Goal: Task Accomplishment & Management: Complete application form

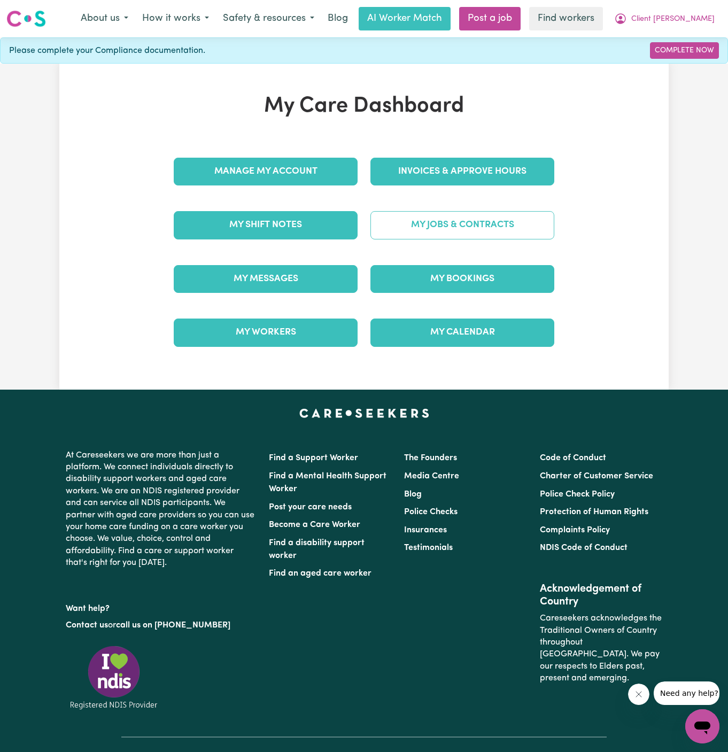
click at [498, 222] on link "My Jobs & Contracts" at bounding box center [463, 225] width 184 height 28
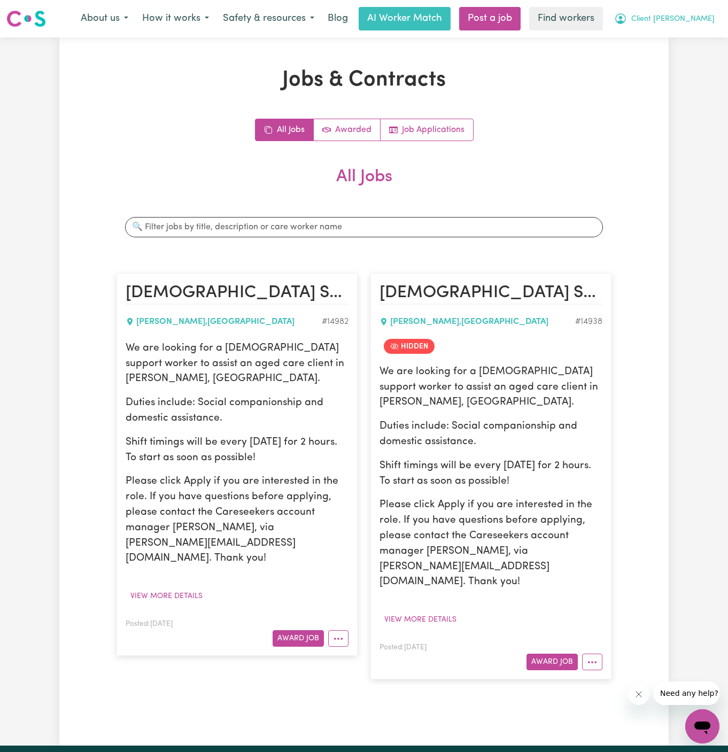
click at [688, 25] on button "Client [PERSON_NAME]" at bounding box center [664, 18] width 114 height 22
click at [688, 36] on link "My Dashboard" at bounding box center [679, 42] width 84 height 20
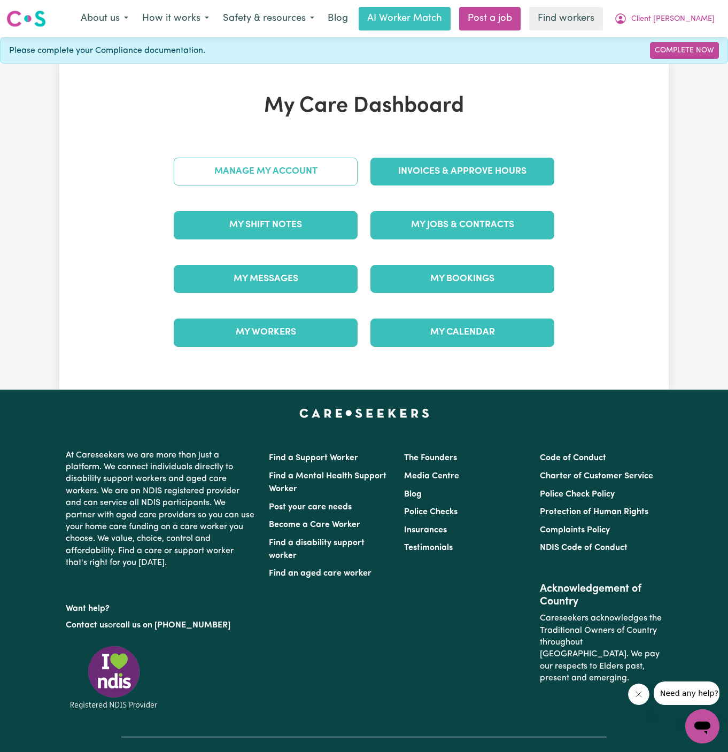
click at [260, 167] on link "Manage My Account" at bounding box center [266, 172] width 184 height 28
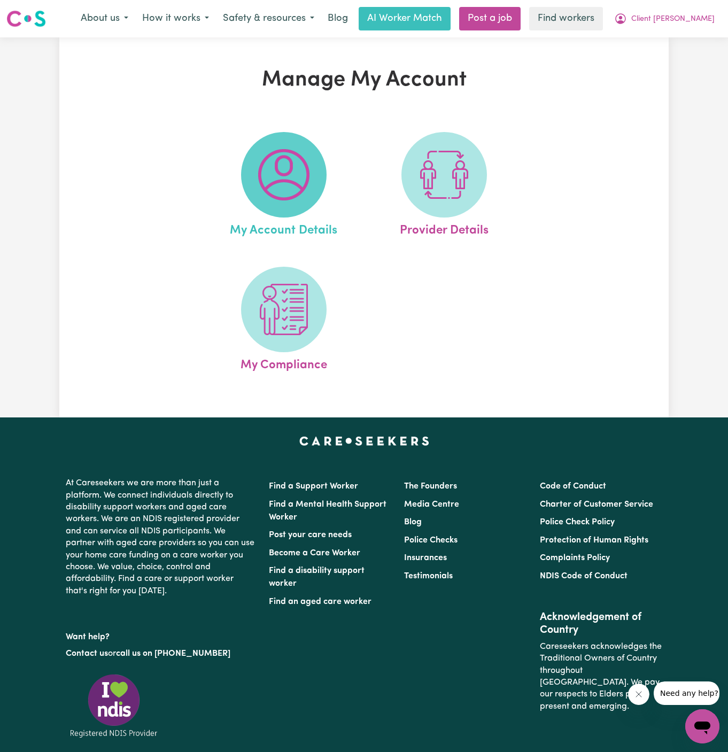
click at [260, 184] on img at bounding box center [283, 174] width 51 height 51
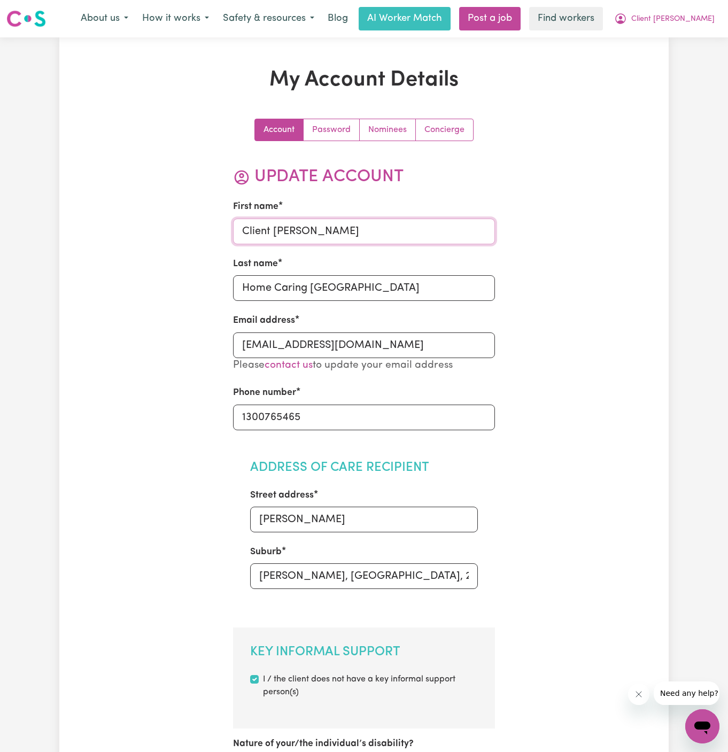
click at [308, 237] on input "Client [PERSON_NAME]" at bounding box center [364, 232] width 263 height 26
type input "[PERSON_NAME]"
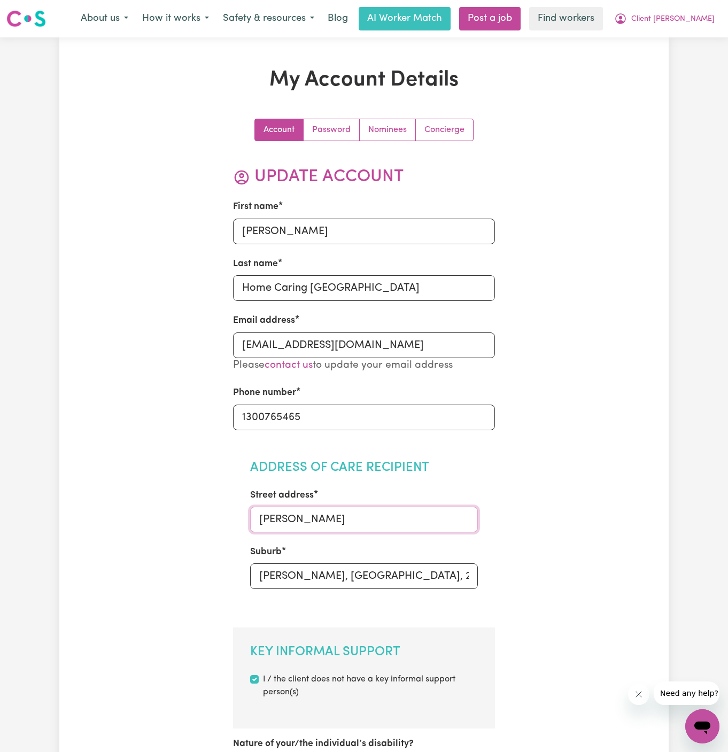
click at [363, 515] on input "[PERSON_NAME]" at bounding box center [364, 520] width 228 height 26
paste input "[STREET_ADDRESS]"
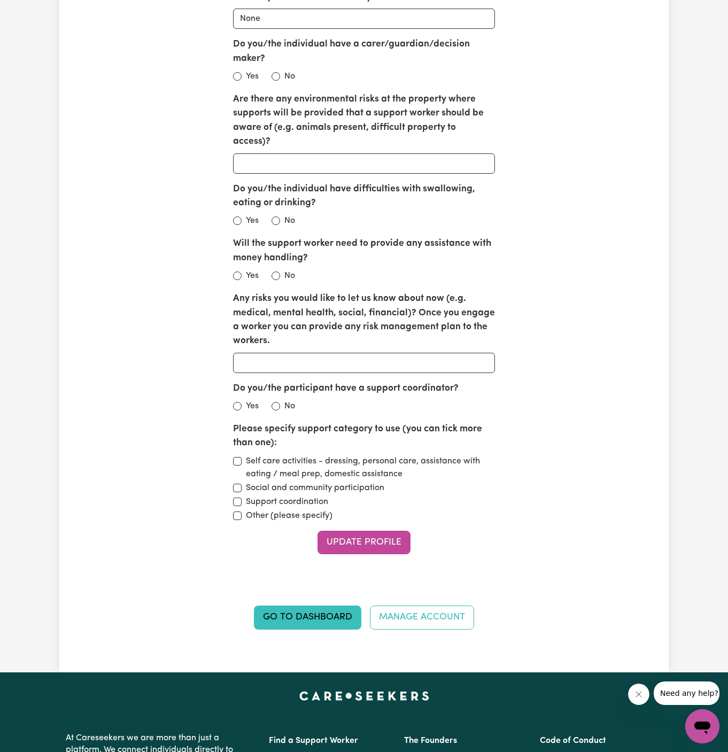
scroll to position [1228, 0]
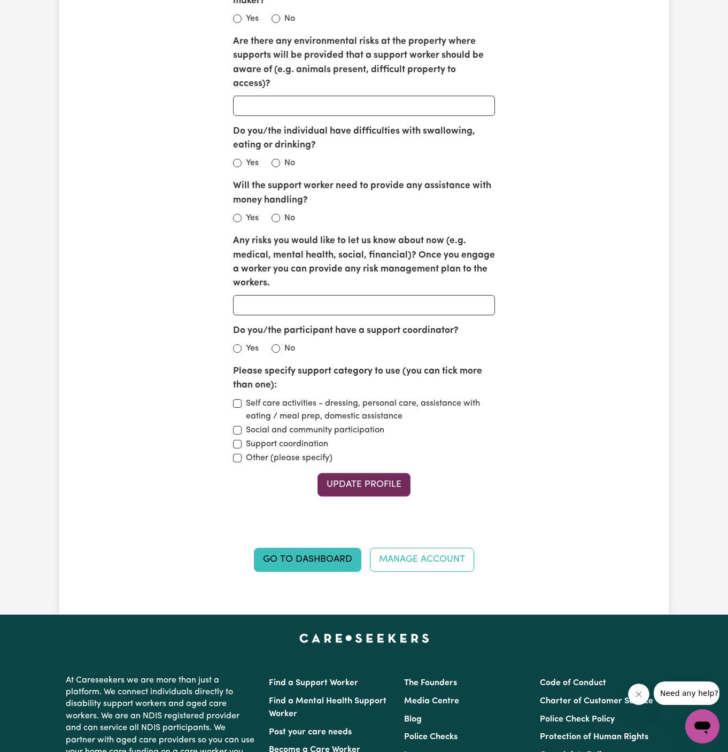
type input "[STREET_ADDRESS]"
click at [361, 473] on button "Update Profile" at bounding box center [364, 485] width 93 height 24
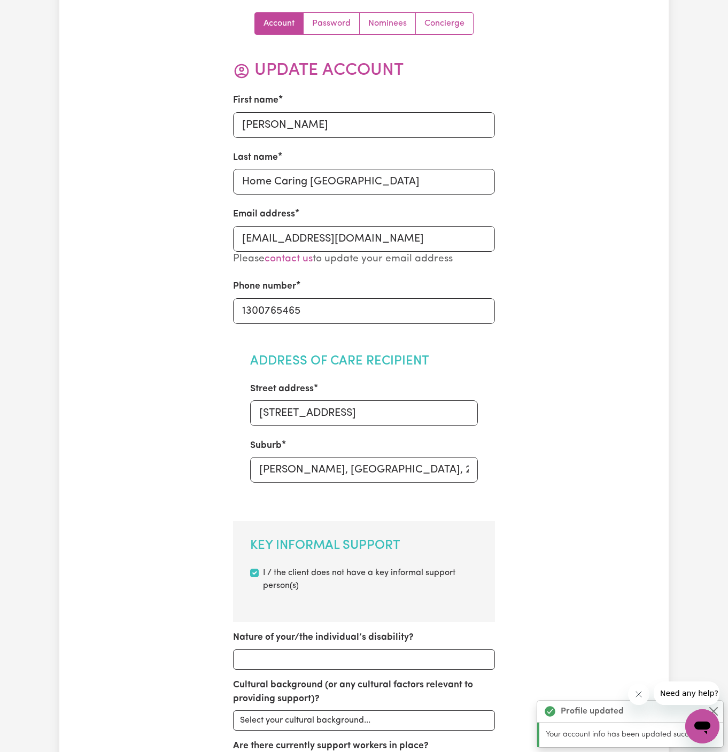
scroll to position [0, 0]
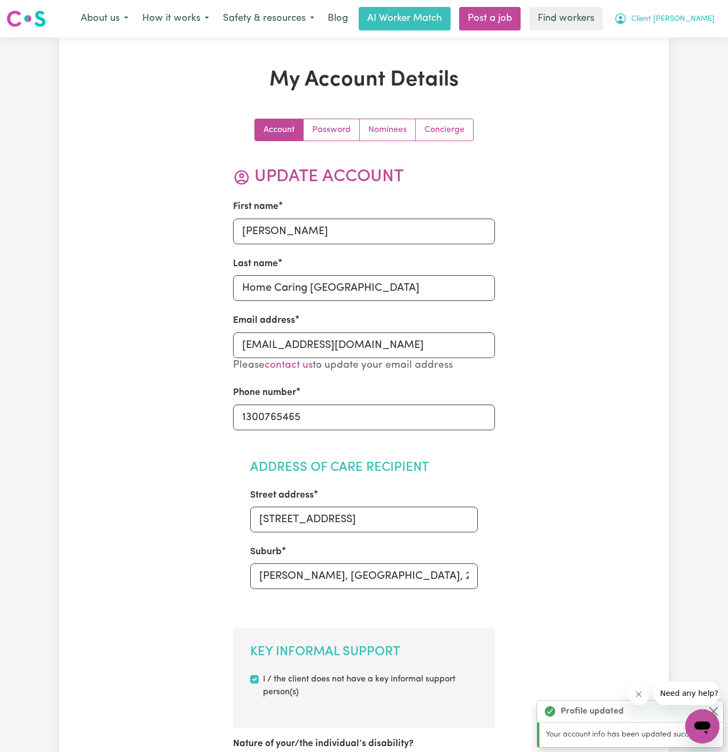
click at [679, 15] on span "Client [PERSON_NAME]" at bounding box center [673, 19] width 83 height 12
click at [679, 57] on link "Logout" at bounding box center [679, 61] width 84 height 20
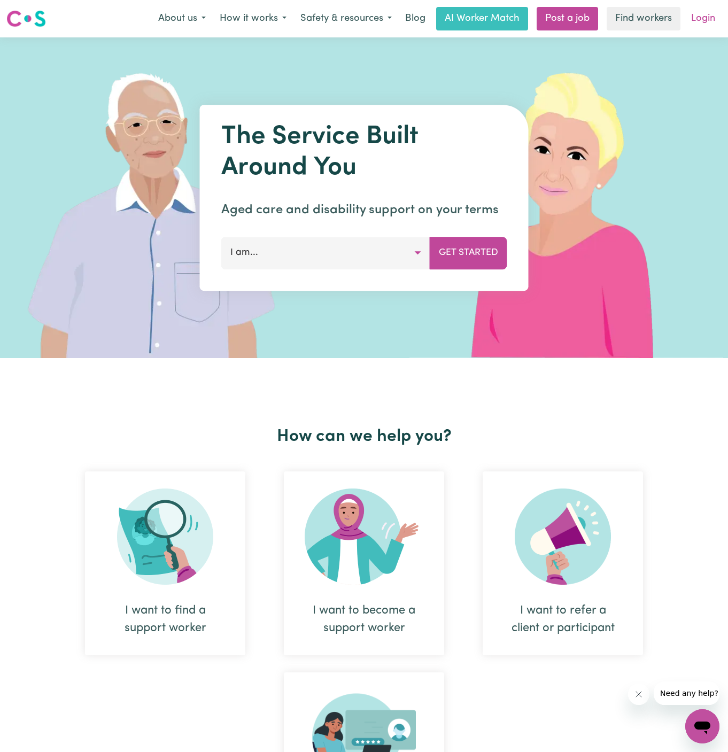
click at [700, 17] on link "Login" at bounding box center [703, 19] width 37 height 24
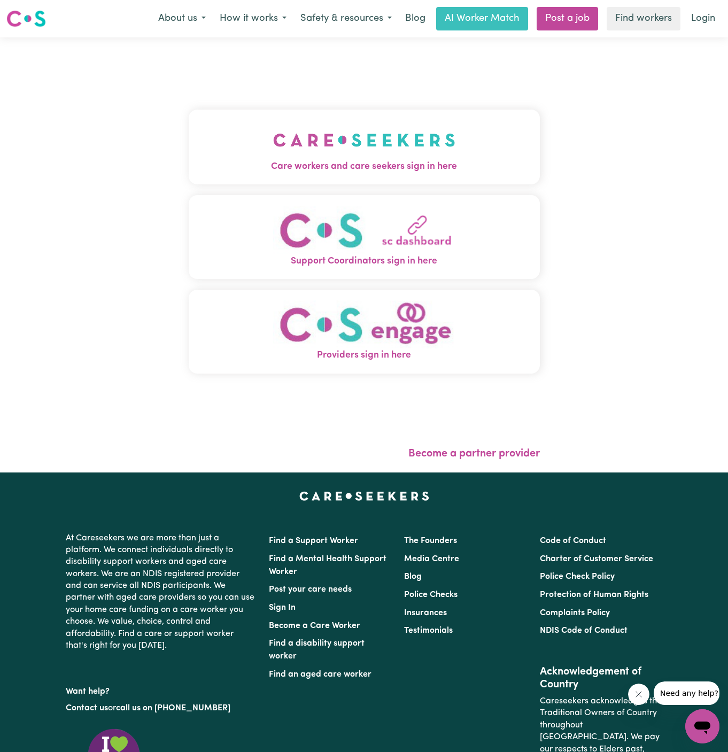
click at [372, 131] on img "Care workers and care seekers sign in here" at bounding box center [364, 140] width 182 height 40
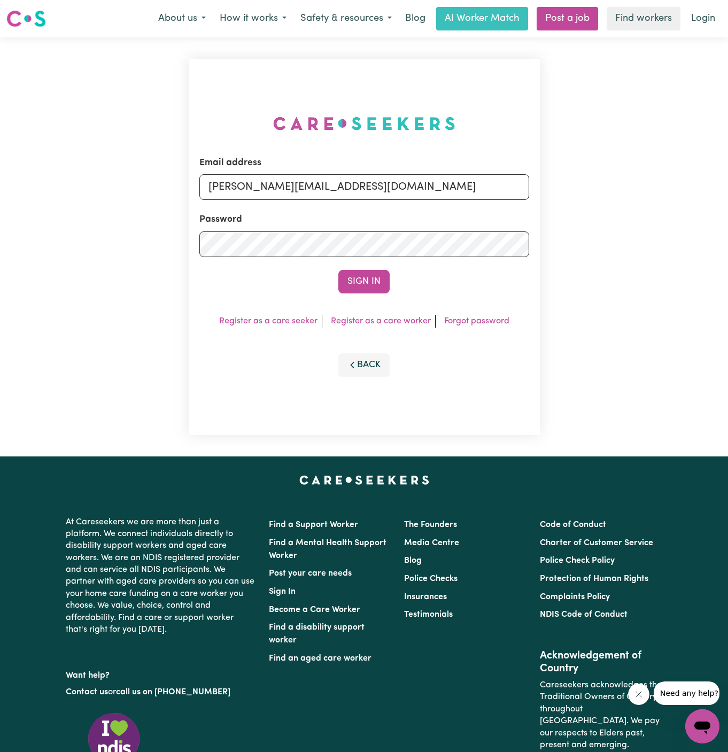
click at [377, 171] on div "Email address [PERSON_NAME][EMAIL_ADDRESS][DOMAIN_NAME]" at bounding box center [364, 178] width 330 height 44
click at [378, 181] on input "[PERSON_NAME][EMAIL_ADDRESS][DOMAIN_NAME]" at bounding box center [364, 187] width 330 height 26
drag, startPoint x: 264, startPoint y: 188, endPoint x: 602, endPoint y: 197, distance: 338.1
click at [602, 197] on div "Email address superuser~[EMAIL_ADDRESS][DOMAIN_NAME] Password Sign In Register …" at bounding box center [364, 246] width 728 height 419
type input "[EMAIL_ADDRESS][DOMAIN_NAME]"
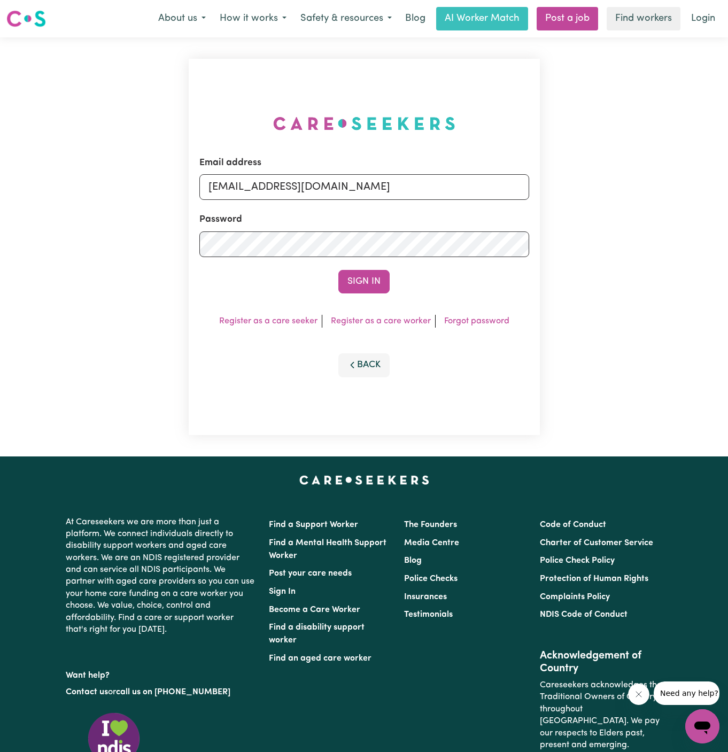
click at [338, 270] on button "Sign In" at bounding box center [363, 282] width 51 height 24
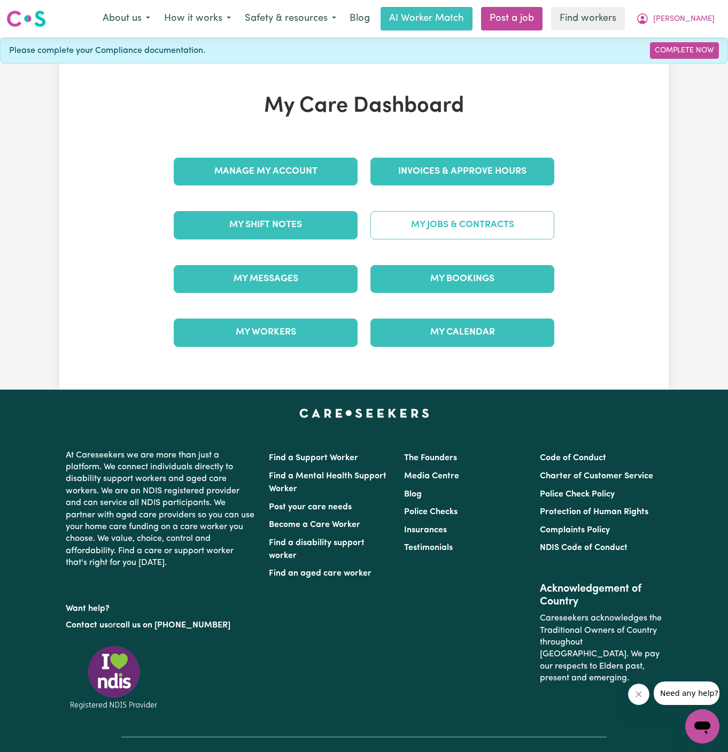
click at [486, 219] on link "My Jobs & Contracts" at bounding box center [463, 225] width 184 height 28
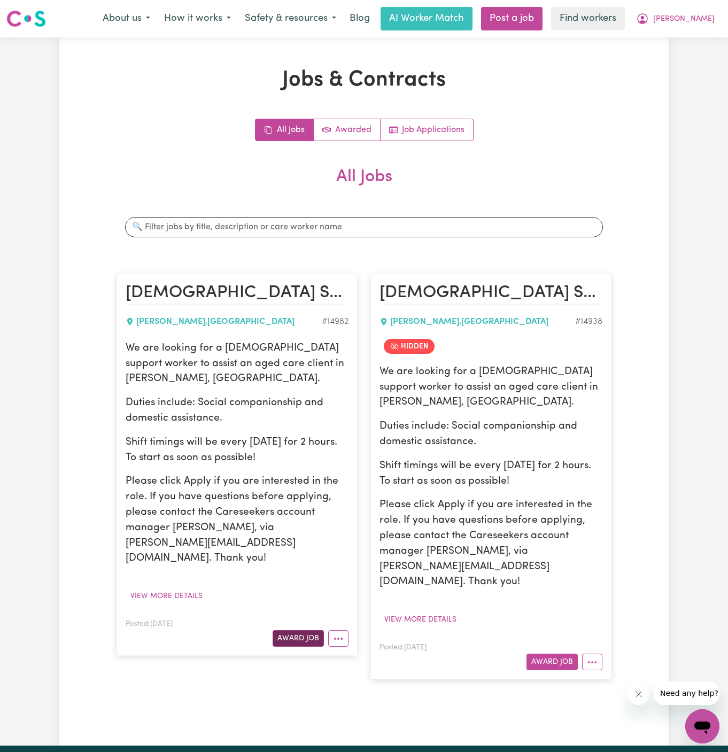
click at [297, 630] on button "Award Job" at bounding box center [298, 638] width 51 height 17
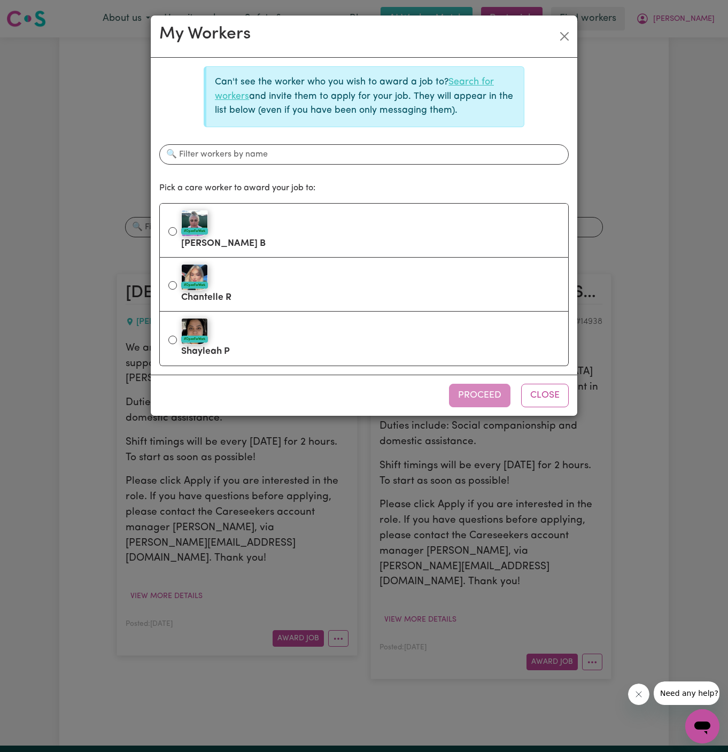
click at [463, 83] on link "Search for workers" at bounding box center [354, 89] width 279 height 23
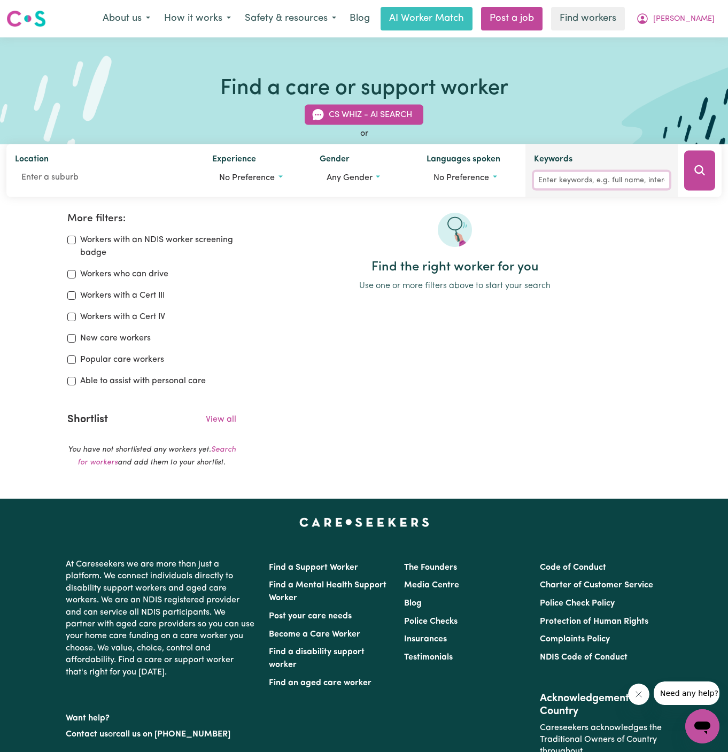
click at [592, 180] on input "Keywords" at bounding box center [601, 180] width 135 height 17
type input "chantelle"
click at [698, 169] on icon "Search" at bounding box center [700, 170] width 13 height 13
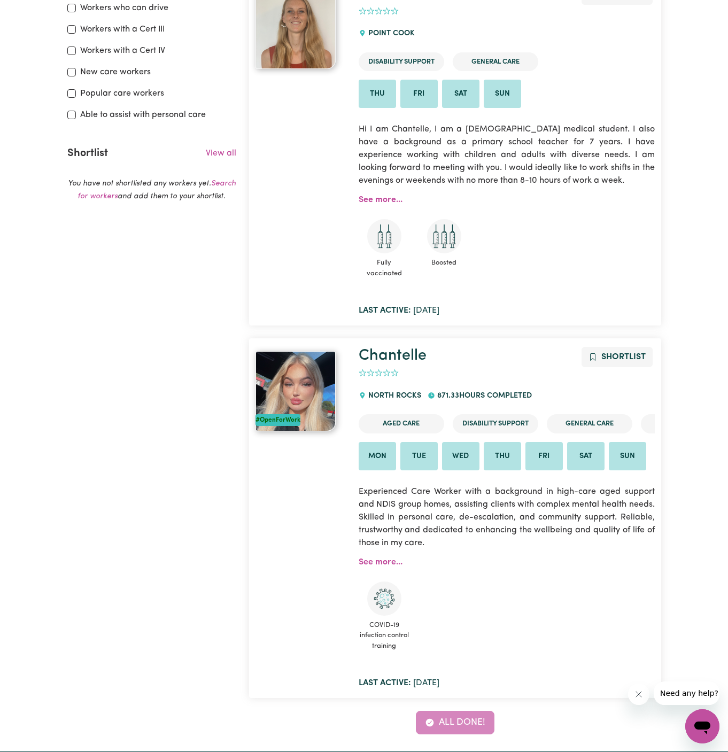
scroll to position [396, 0]
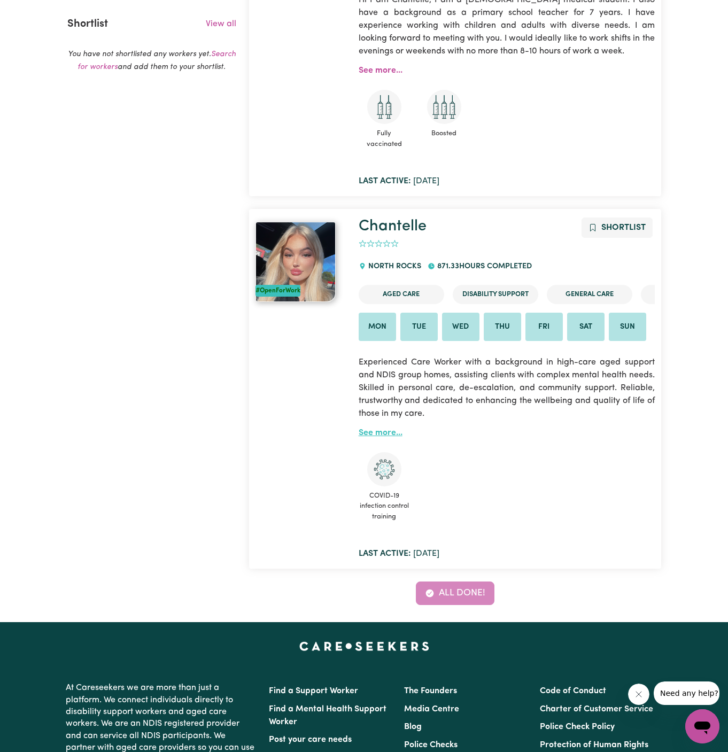
click at [382, 429] on link "See more..." at bounding box center [381, 433] width 44 height 9
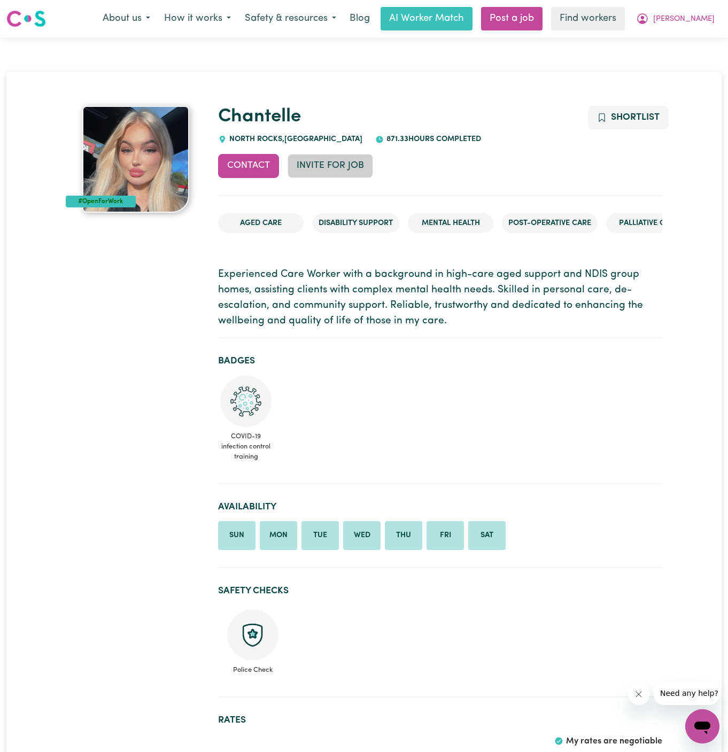
click at [318, 170] on button "Invite for Job" at bounding box center [331, 166] width 86 height 24
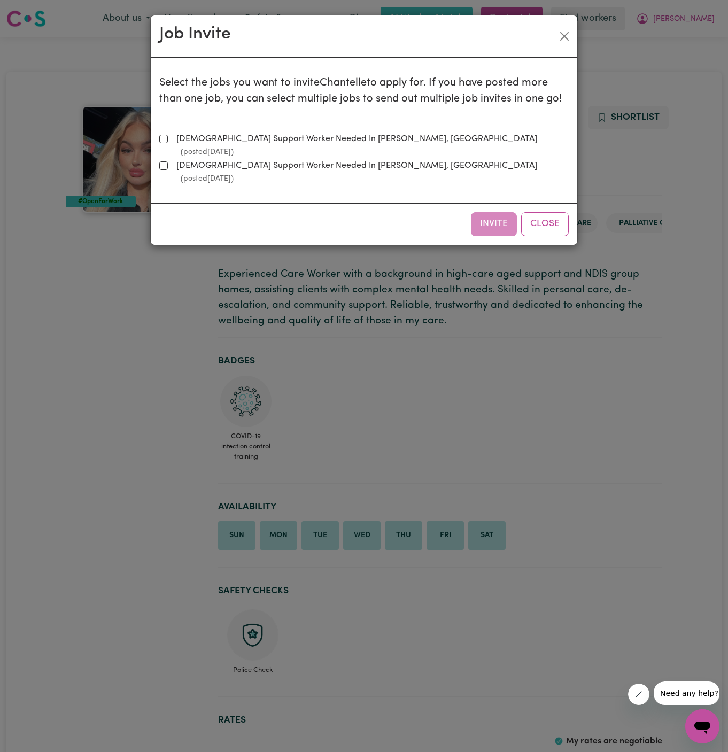
click at [302, 140] on label "Female Support Worker Needed In Dean Park, NSW (posted Aug 27 2025 )" at bounding box center [370, 146] width 397 height 26
click at [168, 140] on input "Female Support Worker Needed In Dean Park, NSW (posted Aug 27 2025 )" at bounding box center [163, 139] width 9 height 9
checkbox input "true"
click at [485, 212] on button "Invite" at bounding box center [494, 224] width 46 height 24
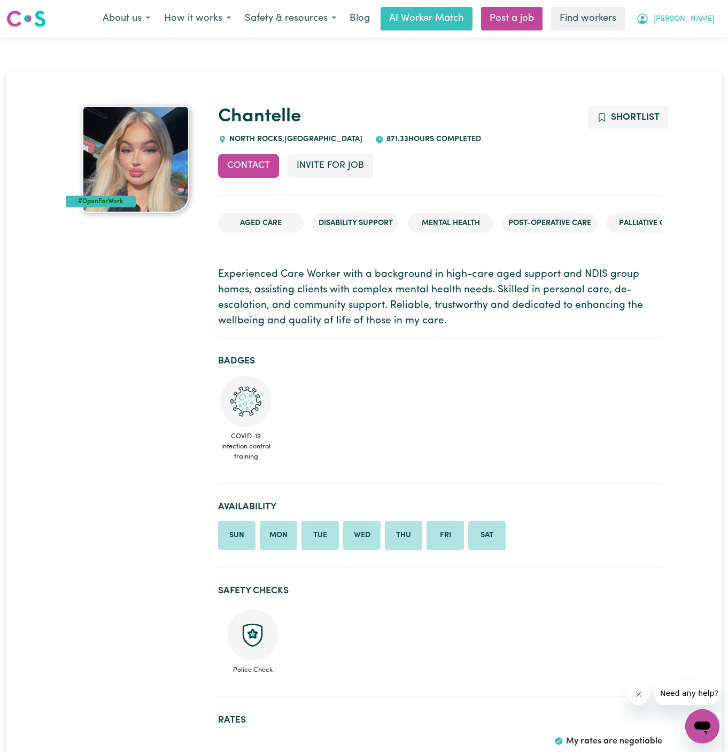
click at [714, 19] on button "[PERSON_NAME]" at bounding box center [675, 18] width 93 height 22
click at [708, 35] on link "My Dashboard" at bounding box center [679, 42] width 84 height 20
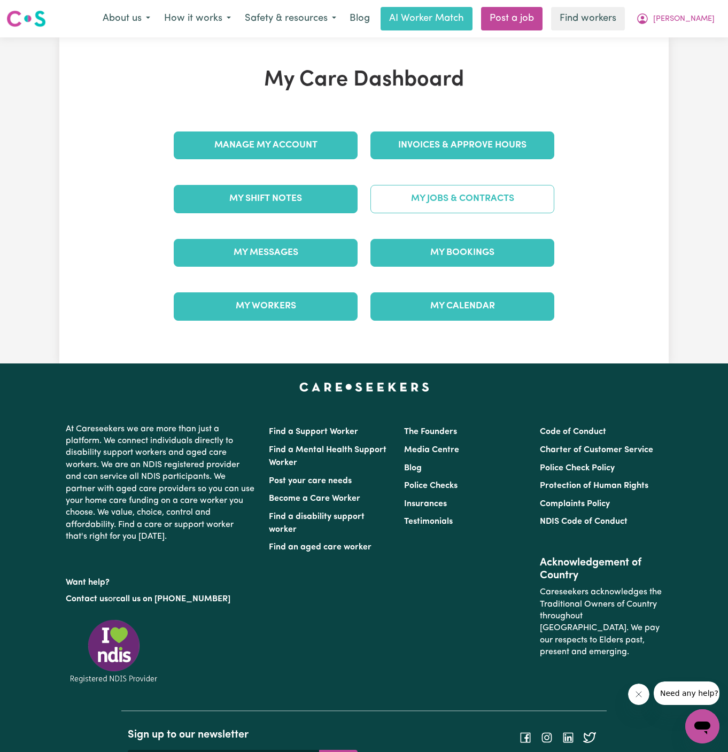
click at [441, 204] on link "My Jobs & Contracts" at bounding box center [463, 199] width 184 height 28
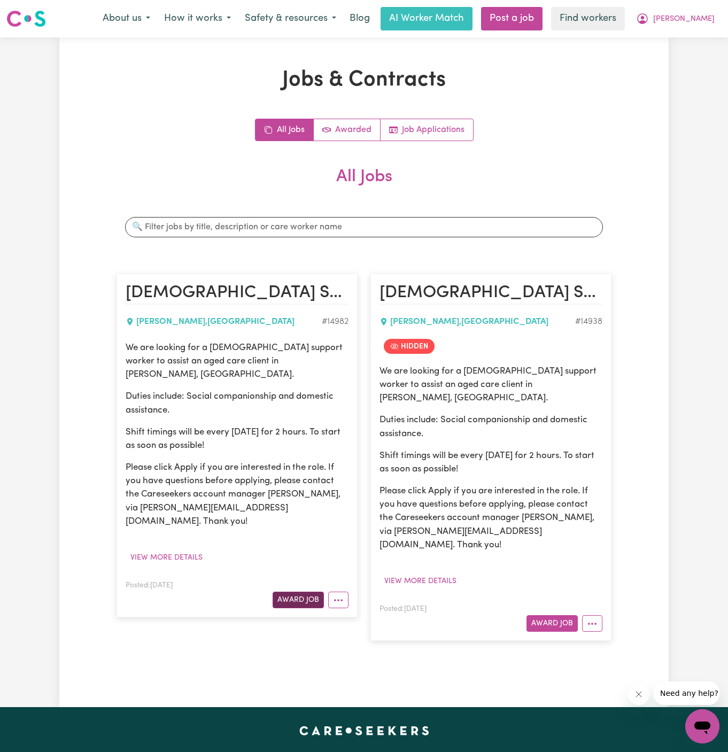
click at [297, 592] on button "Award Job" at bounding box center [298, 600] width 51 height 17
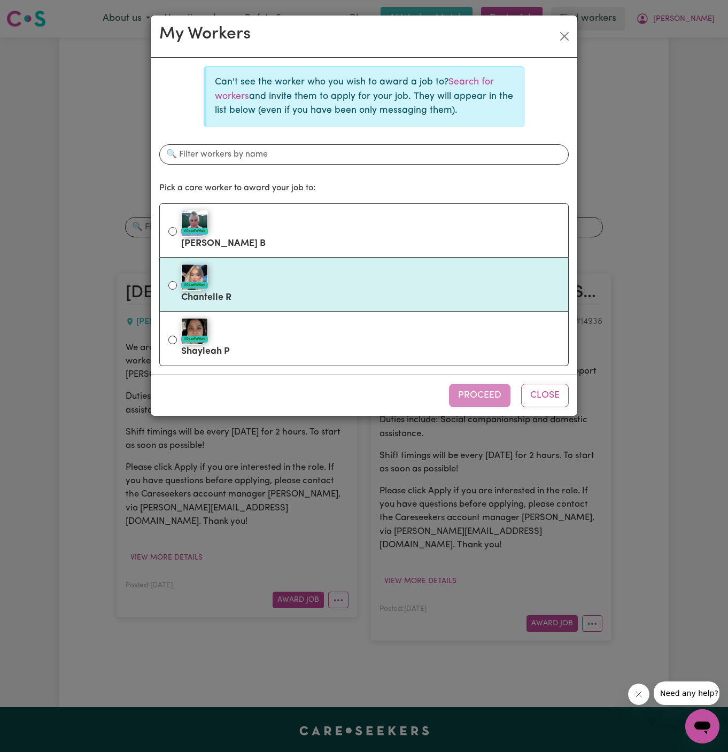
click at [344, 280] on div "#OpenForWork" at bounding box center [370, 277] width 379 height 27
click at [177, 281] on input "#OpenForWork Chantelle R" at bounding box center [172, 285] width 9 height 9
radio input "true"
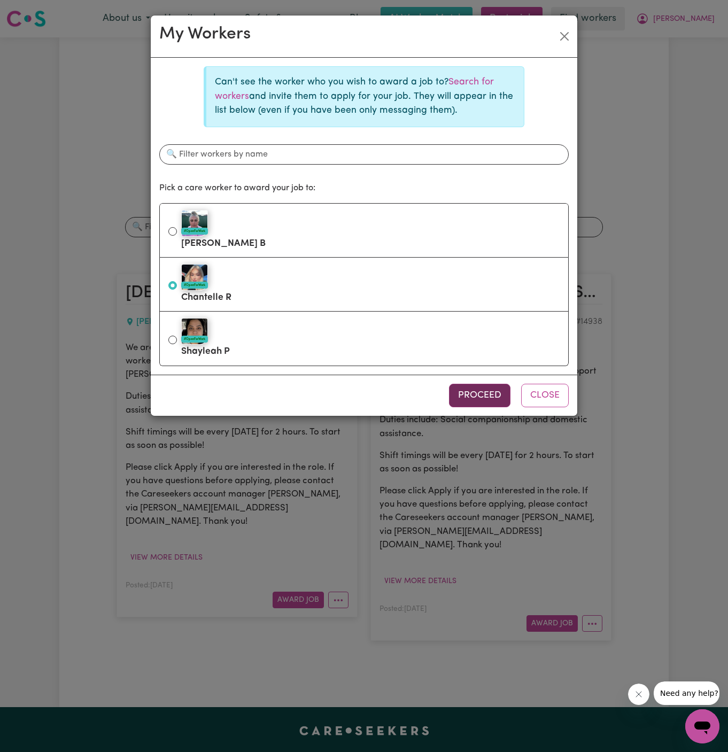
click at [476, 390] on button "Proceed" at bounding box center [479, 396] width 61 height 24
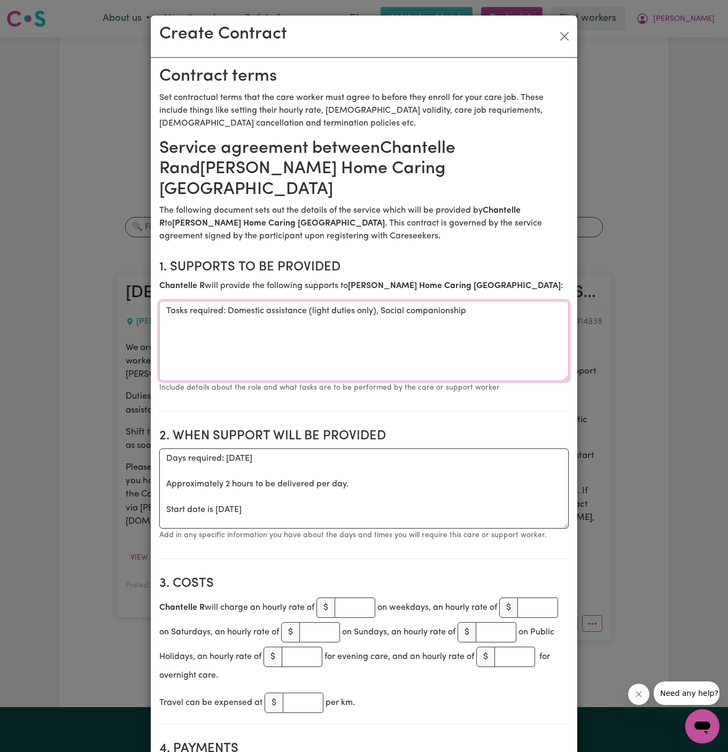
drag, startPoint x: 226, startPoint y: 291, endPoint x: 53, endPoint y: 299, distance: 172.9
click at [53, 299] on div "Create Contract Contract terms Set contractual terms that the care worker must …" at bounding box center [364, 376] width 728 height 752
click at [203, 330] on textarea "Tasks required: Domestic assistance (light duties only), Social companionship" at bounding box center [364, 341] width 410 height 80
drag, startPoint x: 220, startPoint y: 290, endPoint x: 120, endPoint y: 290, distance: 100.5
click at [120, 290] on div "Create Contract Contract terms Set contractual terms that the care worker must …" at bounding box center [364, 376] width 728 height 752
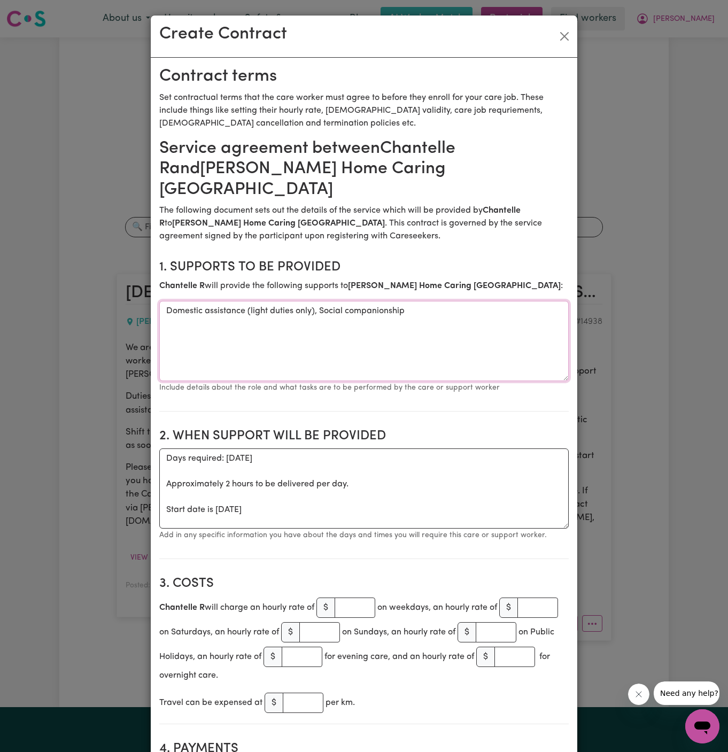
type textarea "Domestic assistance (light duties only), Social companionship"
drag, startPoint x: 161, startPoint y: 497, endPoint x: 153, endPoint y: 432, distance: 65.2
click at [217, 453] on textarea "Days required: tuesday Approximately 2 hours to be delivered per day. Start dat…" at bounding box center [364, 489] width 410 height 80
drag, startPoint x: 166, startPoint y: 489, endPoint x: 149, endPoint y: 429, distance: 62.1
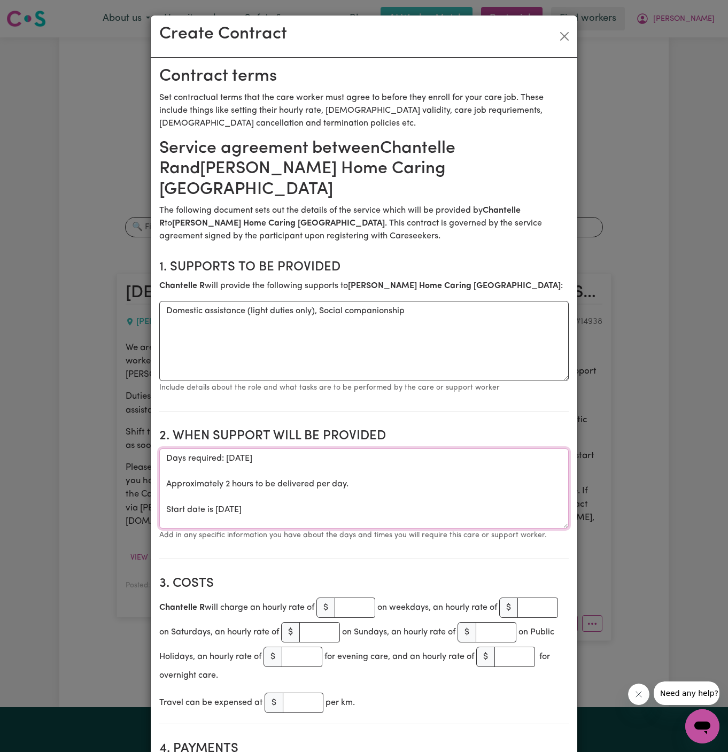
click at [149, 429] on div "Create Contract Contract terms Set contractual terms that the care worker must …" at bounding box center [364, 376] width 728 height 752
click at [417, 458] on textarea "Start date is Tuesday 2 September 2025" at bounding box center [364, 489] width 410 height 80
type textarea "Start date is Tuesday 2 September 2025 from"
click at [565, 44] on button "Close" at bounding box center [564, 36] width 17 height 17
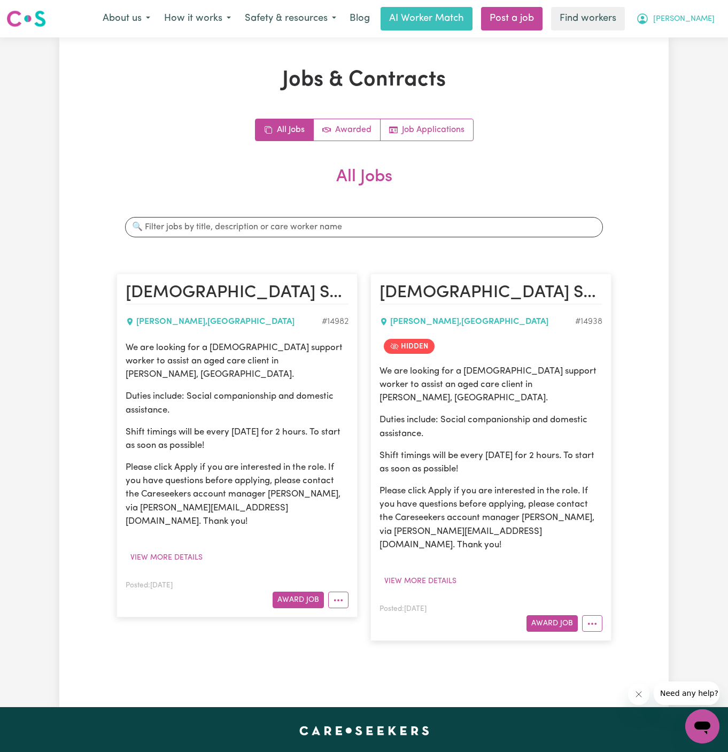
click at [699, 22] on span "[PERSON_NAME]" at bounding box center [683, 19] width 61 height 12
click at [697, 36] on link "My Dashboard" at bounding box center [679, 42] width 84 height 20
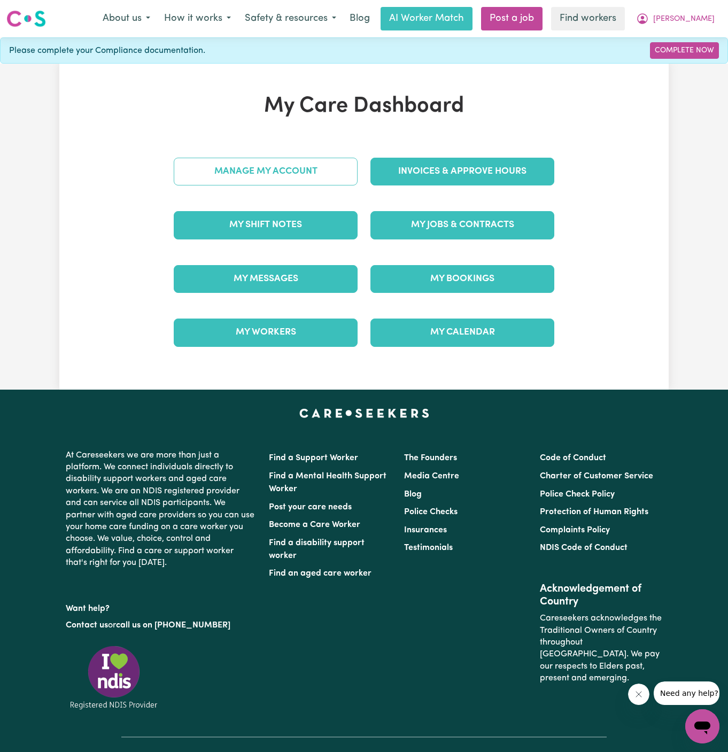
click at [280, 172] on link "Manage My Account" at bounding box center [266, 172] width 184 height 28
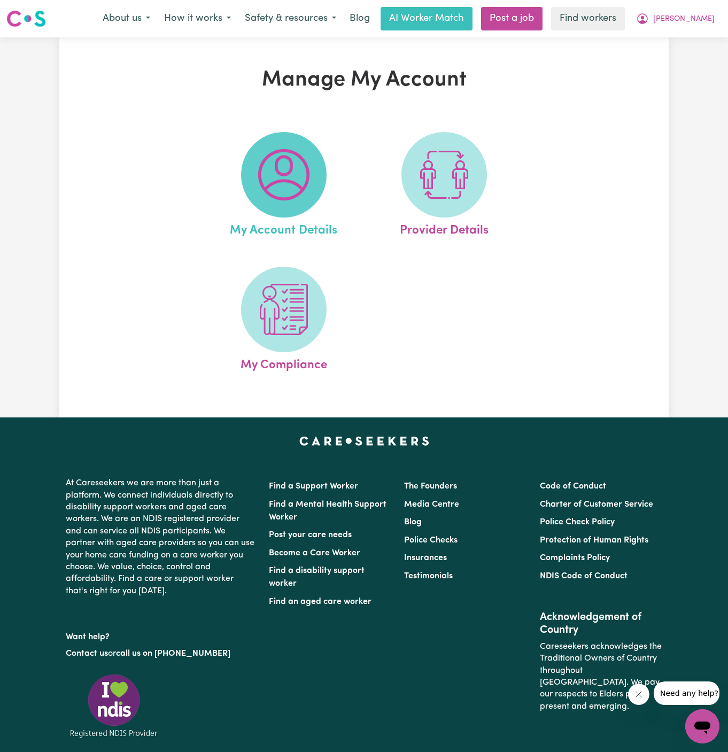
click at [295, 174] on img at bounding box center [283, 174] width 51 height 51
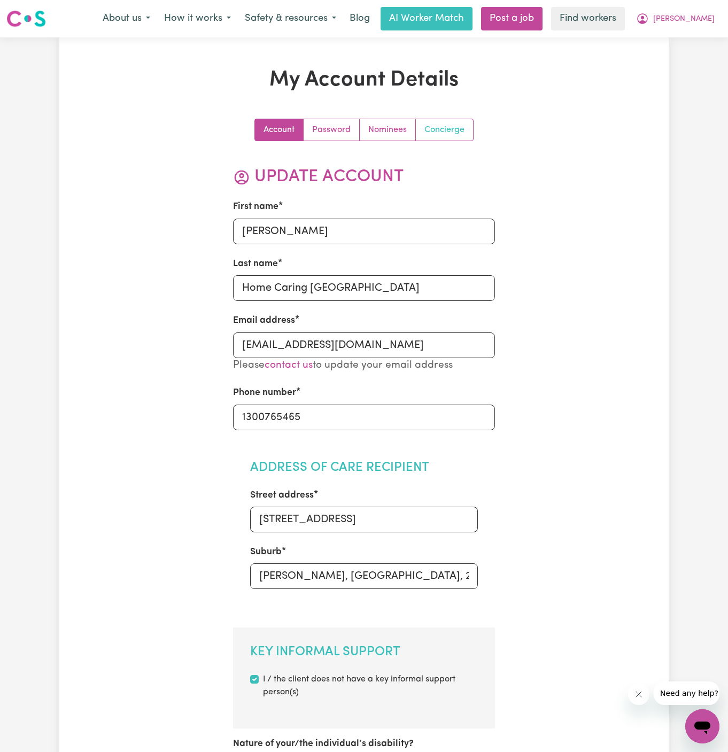
click at [449, 135] on link "Concierge" at bounding box center [444, 129] width 57 height 21
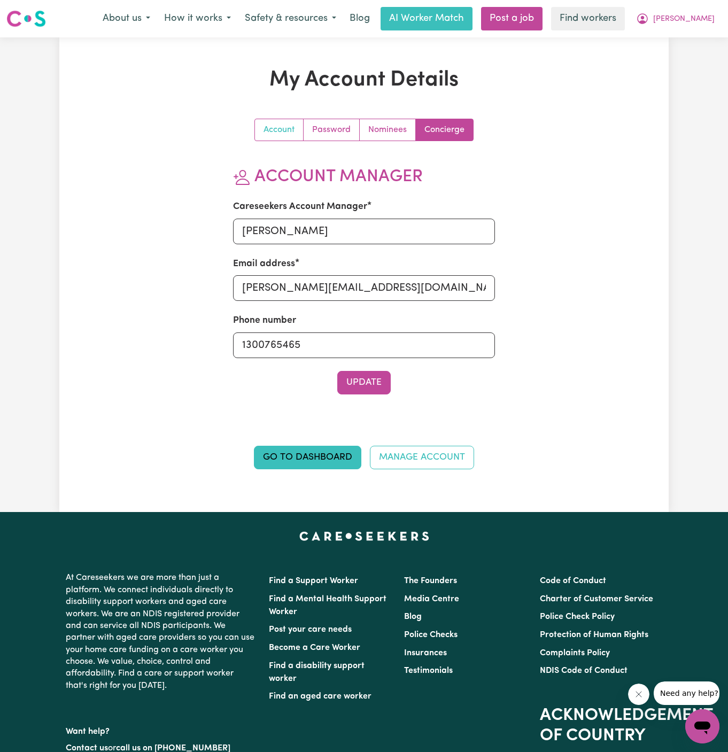
click at [283, 134] on link "Account" at bounding box center [279, 129] width 49 height 21
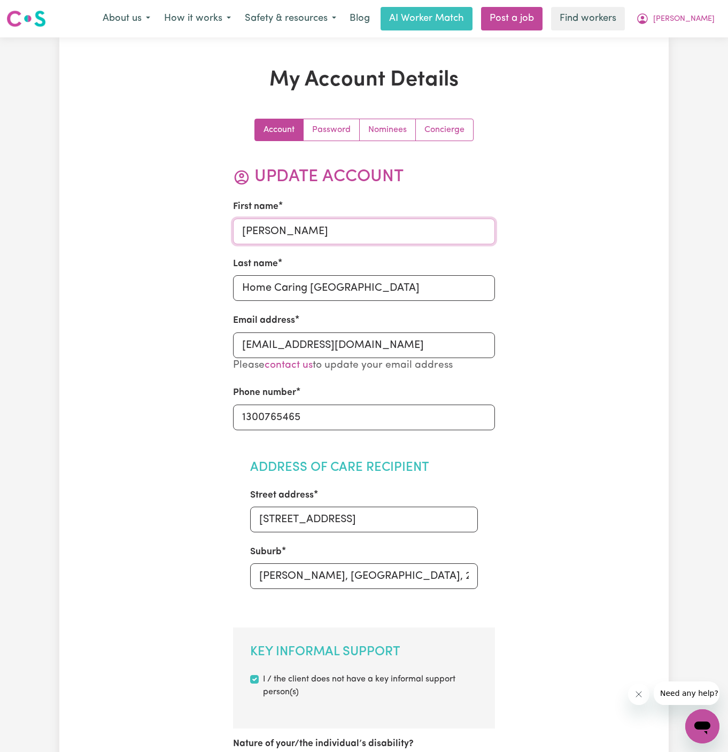
click at [314, 228] on input "[PERSON_NAME]" at bounding box center [364, 232] width 263 height 26
click at [283, 286] on input "Home Caring [GEOGRAPHIC_DATA]" at bounding box center [364, 288] width 263 height 26
paste input "Mary De Joodt"
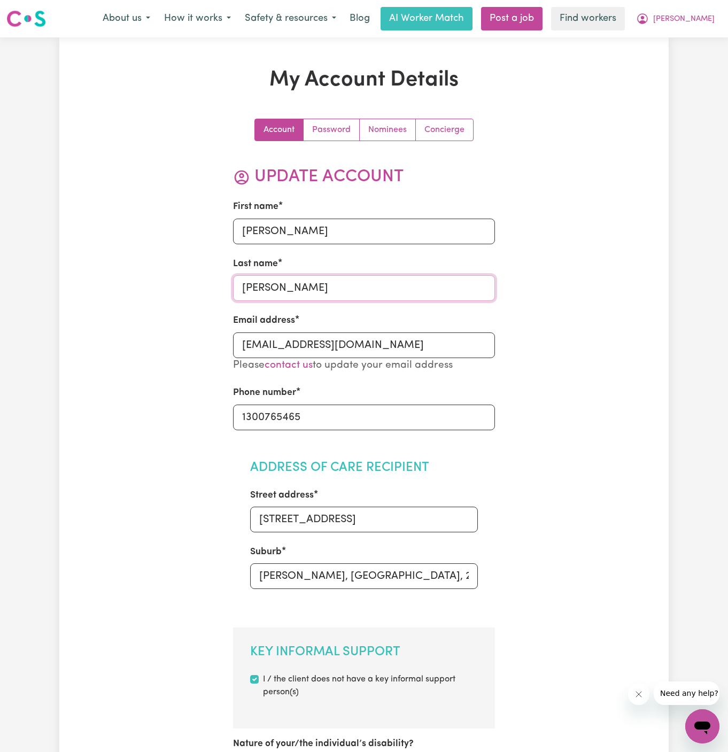
drag, startPoint x: 271, startPoint y: 286, endPoint x: 144, endPoint y: 286, distance: 127.3
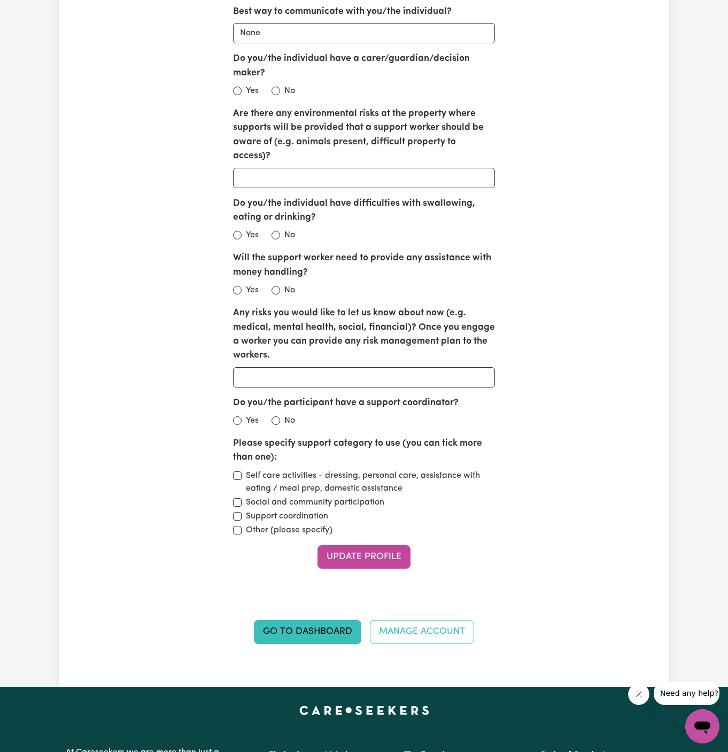
scroll to position [1189, 0]
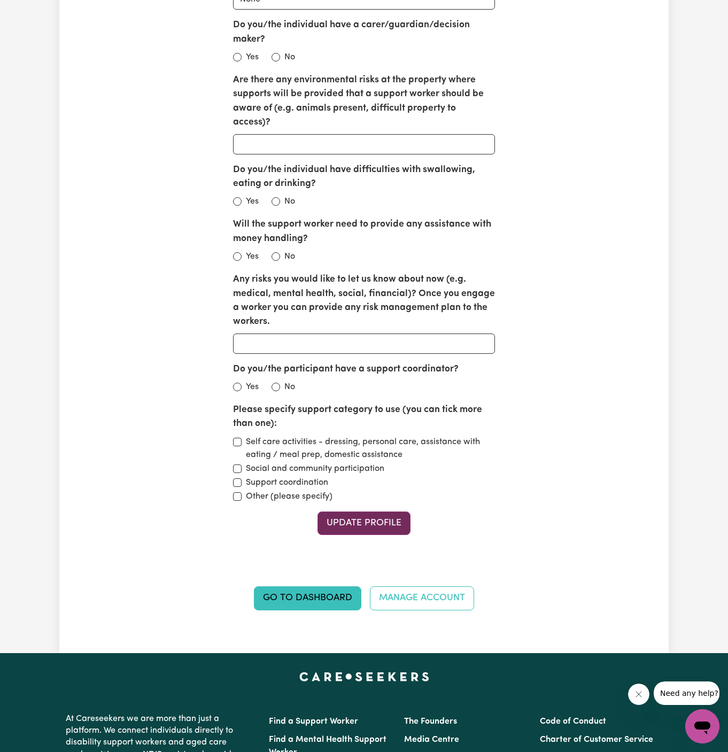
type input "De Joodt"
click at [381, 512] on button "Update Profile" at bounding box center [364, 524] width 93 height 24
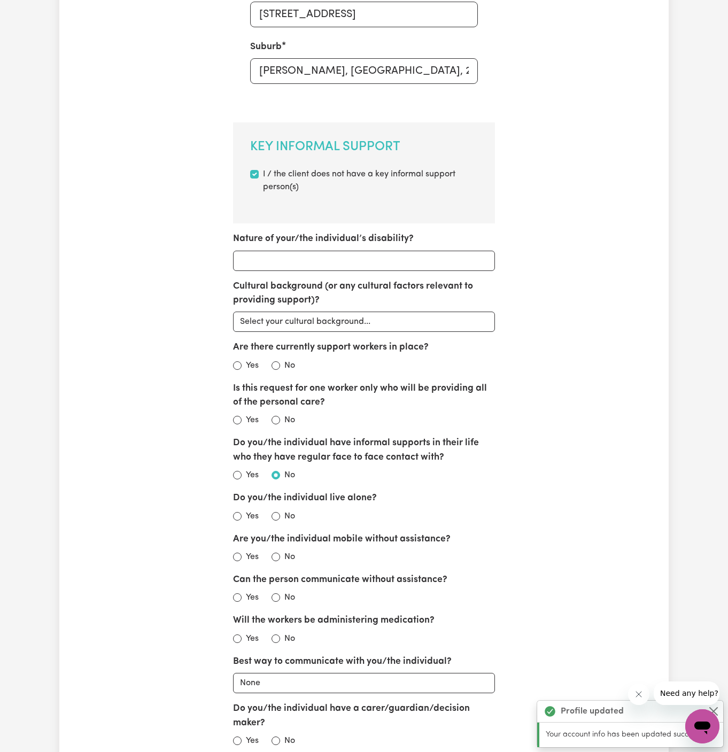
scroll to position [0, 0]
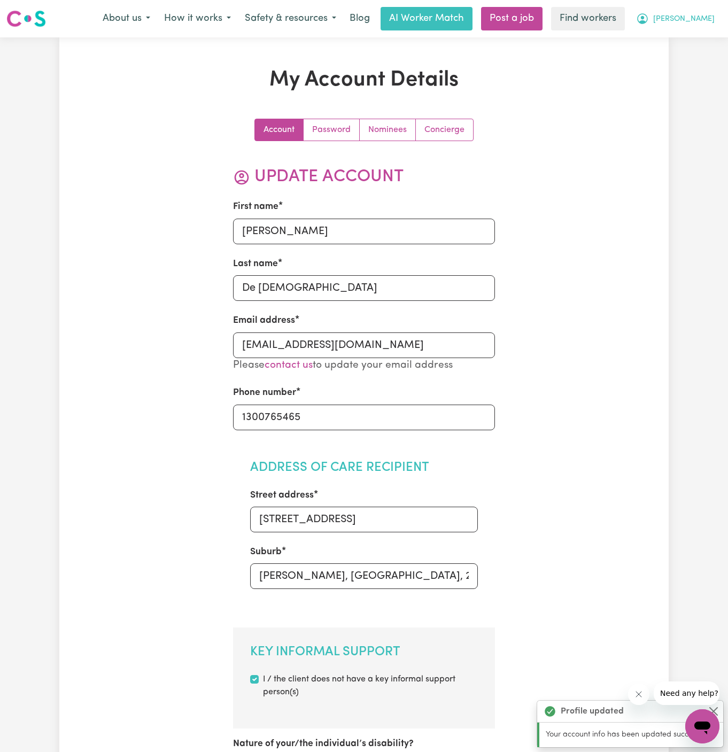
click at [708, 12] on button "[PERSON_NAME]" at bounding box center [675, 18] width 93 height 22
click at [706, 27] on button "[PERSON_NAME]" at bounding box center [675, 18] width 93 height 22
click at [702, 24] on span "[PERSON_NAME]" at bounding box center [683, 19] width 61 height 12
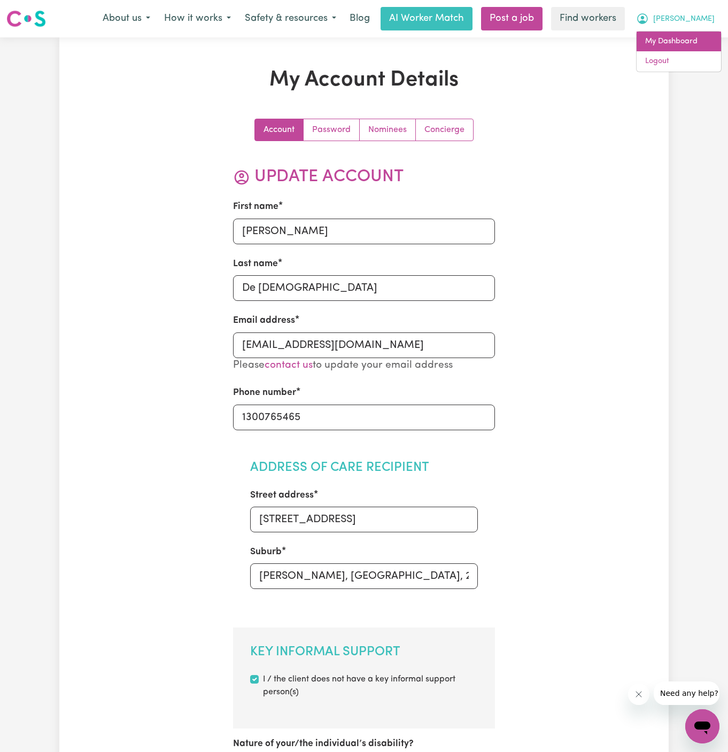
click at [697, 42] on link "My Dashboard" at bounding box center [679, 42] width 84 height 20
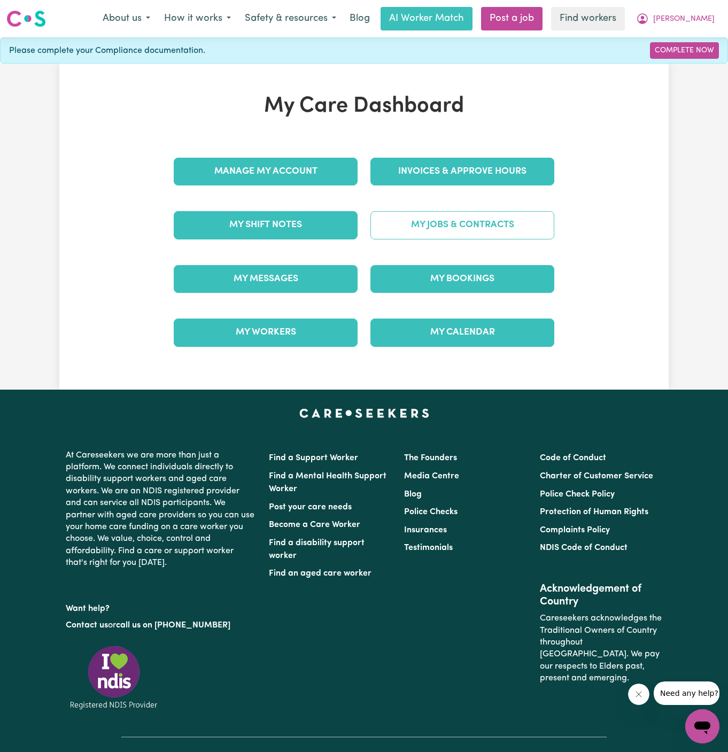
click at [472, 226] on link "My Jobs & Contracts" at bounding box center [463, 225] width 184 height 28
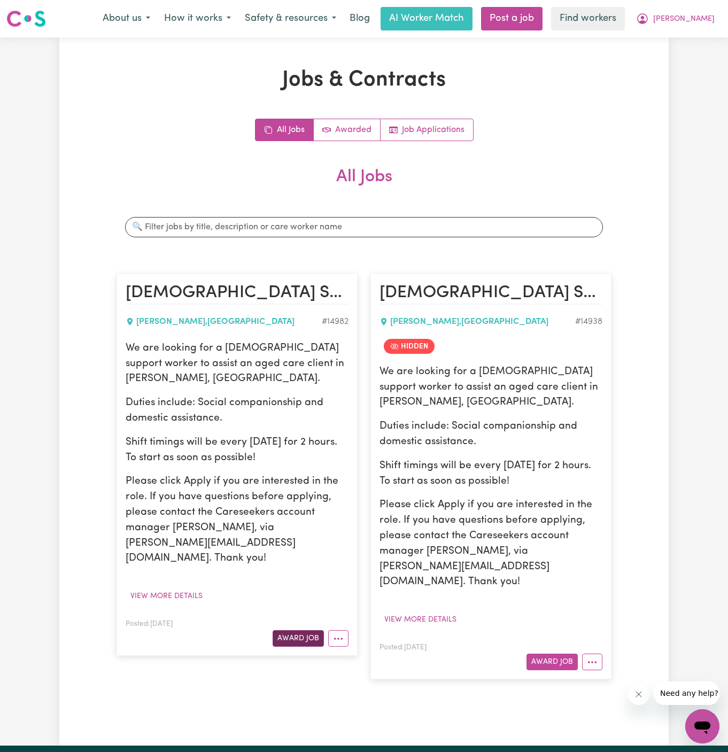
click at [305, 630] on button "Award Job" at bounding box center [298, 638] width 51 height 17
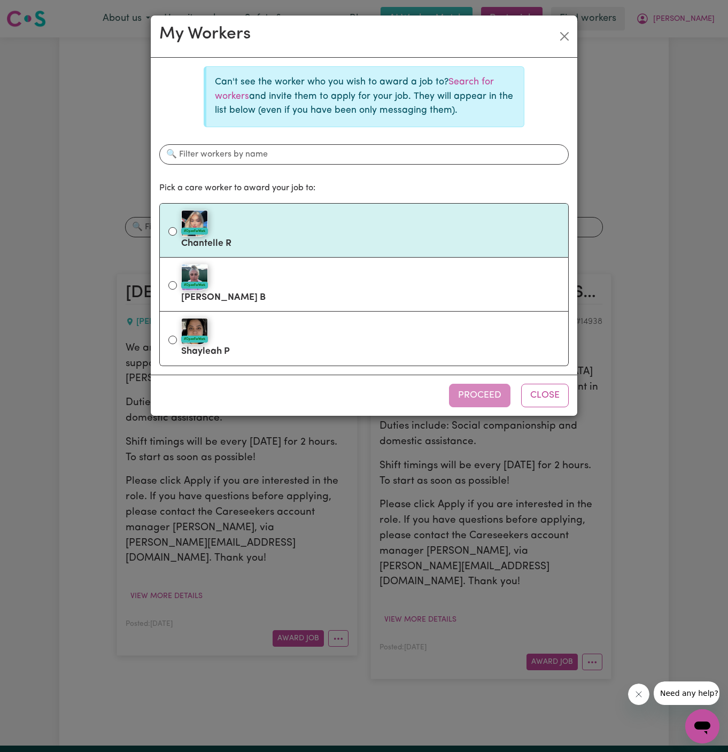
click at [352, 230] on div "#OpenForWork" at bounding box center [370, 223] width 379 height 27
click at [177, 230] on input "#OpenForWork Chantelle R" at bounding box center [172, 231] width 9 height 9
radio input "true"
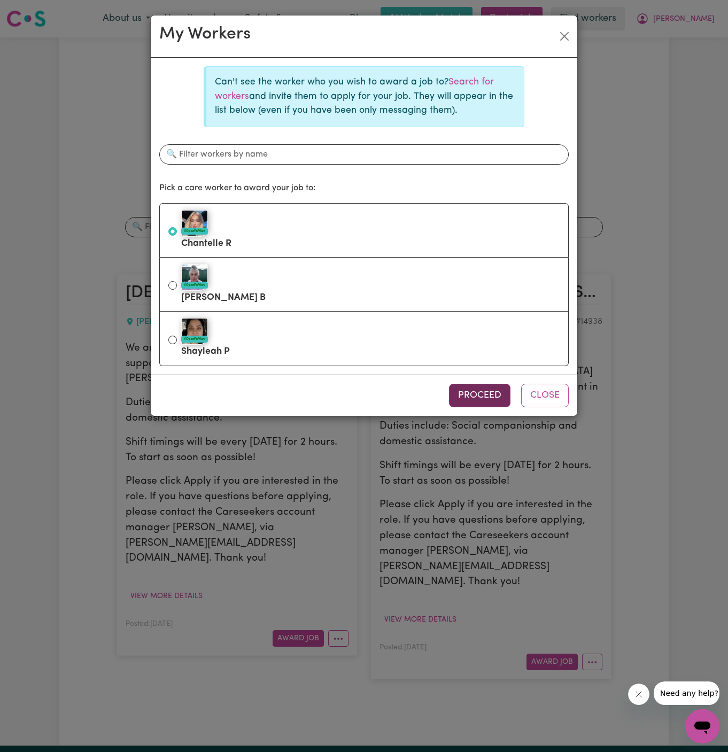
click at [489, 391] on button "Proceed" at bounding box center [479, 396] width 61 height 24
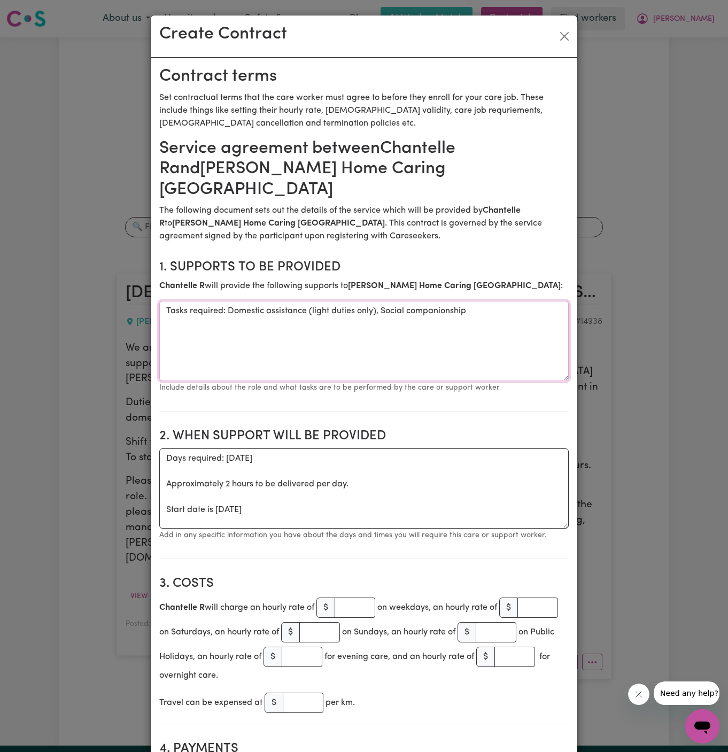
click at [229, 332] on textarea "Tasks required: Domestic assistance (light duties only), Social companionship" at bounding box center [364, 341] width 410 height 80
drag, startPoint x: 230, startPoint y: 286, endPoint x: 124, endPoint y: 286, distance: 106.4
click at [124, 286] on div "Create Contract Contract terms Set contractual terms that the care worker must …" at bounding box center [364, 376] width 728 height 752
type textarea "Domestic assistance (light duties only), Social companionship"
drag, startPoint x: 163, startPoint y: 490, endPoint x: 163, endPoint y: 426, distance: 63.6
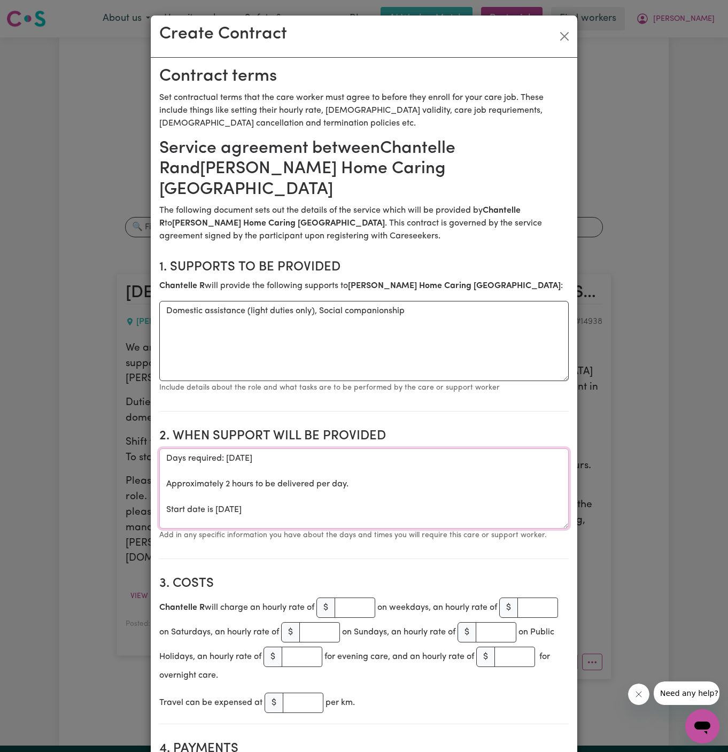
click at [163, 426] on section "2. When support will be provided When support will be provided Days required: t…" at bounding box center [364, 489] width 410 height 139
type textarea "Start date is Tuesday 2 September 2025"
click at [558, 38] on button "Close" at bounding box center [564, 36] width 17 height 17
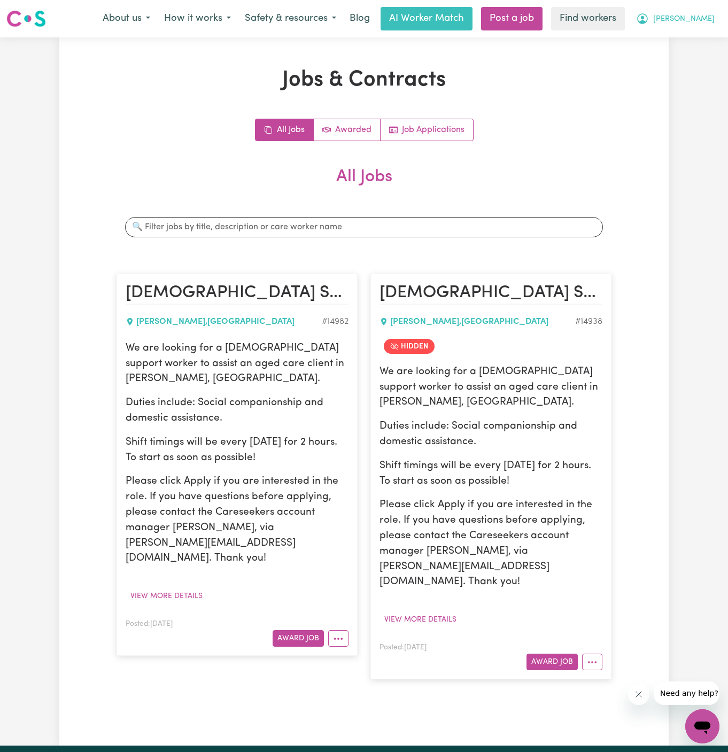
click at [717, 17] on button "[PERSON_NAME]" at bounding box center [675, 18] width 93 height 22
click at [696, 53] on link "Logout" at bounding box center [679, 61] width 84 height 20
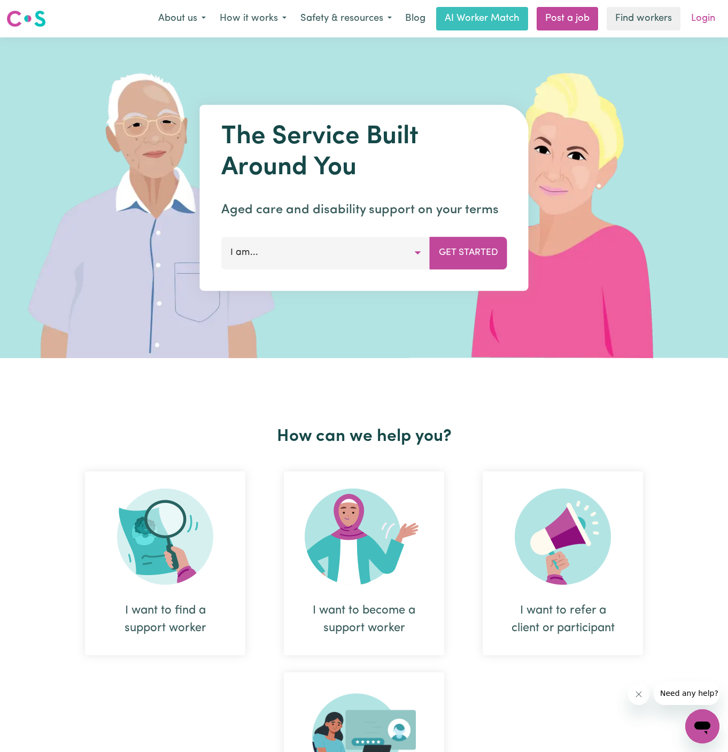
click at [713, 11] on link "Login" at bounding box center [703, 19] width 37 height 24
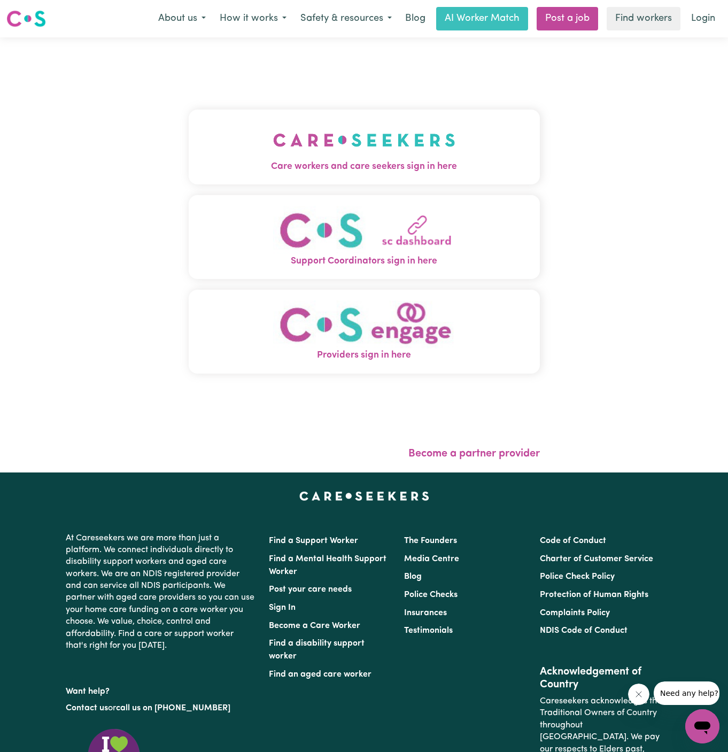
click at [369, 156] on img "Care workers and care seekers sign in here" at bounding box center [364, 140] width 182 height 40
click at [369, 156] on div "Care workers and care seekers sign in here Support Coordinators sign in here Pr…" at bounding box center [364, 254] width 364 height 435
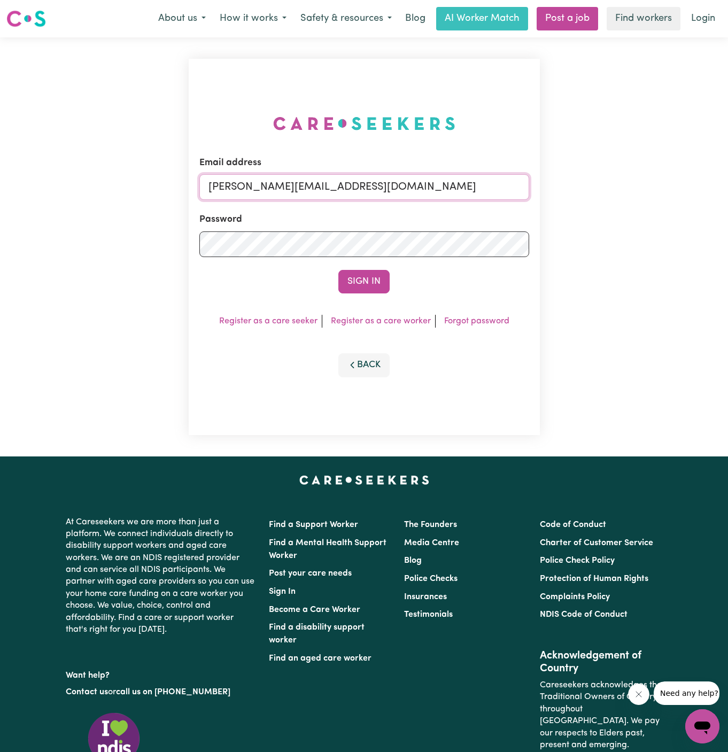
click at [353, 182] on input "[PERSON_NAME][EMAIL_ADDRESS][DOMAIN_NAME]" at bounding box center [364, 187] width 330 height 26
drag, startPoint x: 261, startPoint y: 193, endPoint x: 658, endPoint y: 192, distance: 396.8
click at [658, 192] on div "Email address superuser~RosalindTaylorYS@careseekers.com.au Password Sign In Re…" at bounding box center [364, 246] width 728 height 419
click at [338, 270] on button "Sign In" at bounding box center [363, 282] width 51 height 24
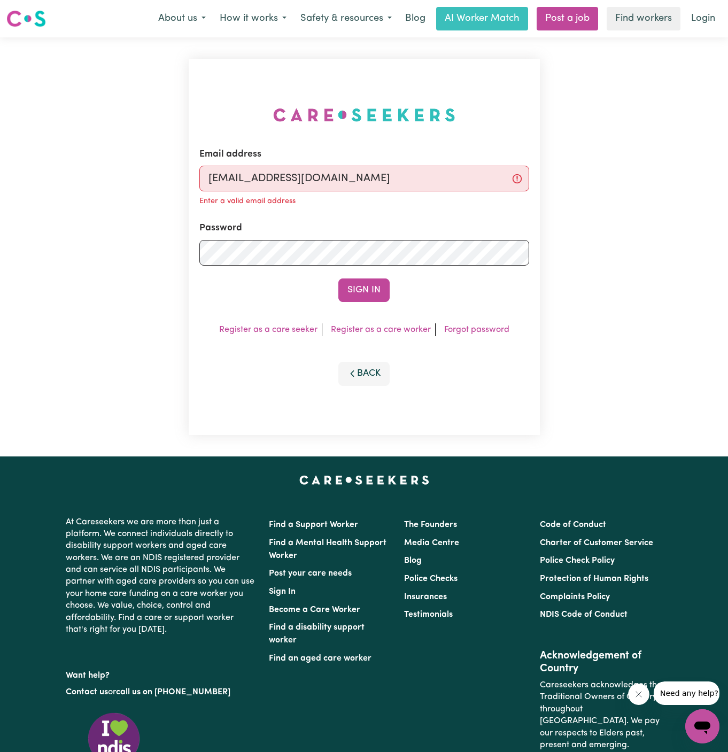
type input "[EMAIL_ADDRESS][DOMAIN_NAME]"
click at [338, 279] on button "Sign In" at bounding box center [363, 291] width 51 height 24
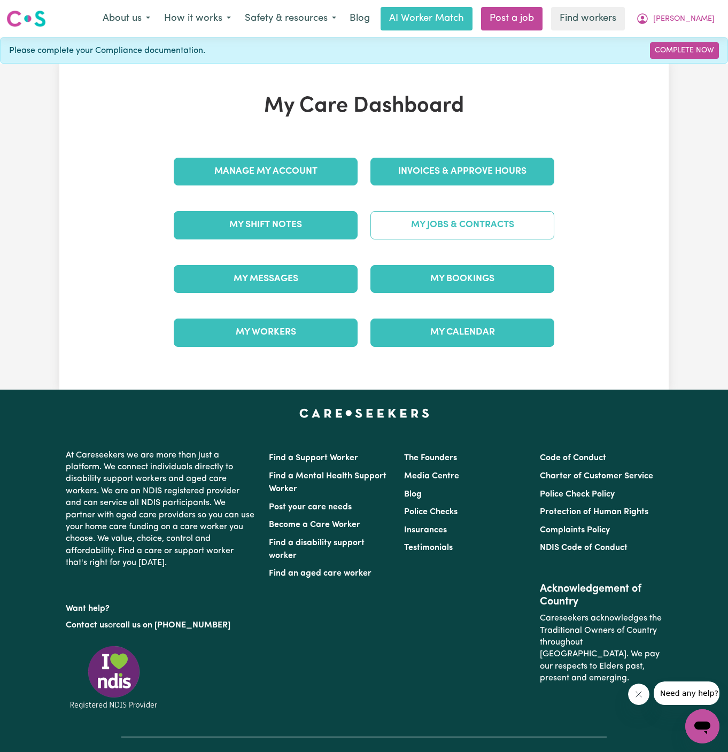
click at [496, 221] on link "My Jobs & Contracts" at bounding box center [463, 225] width 184 height 28
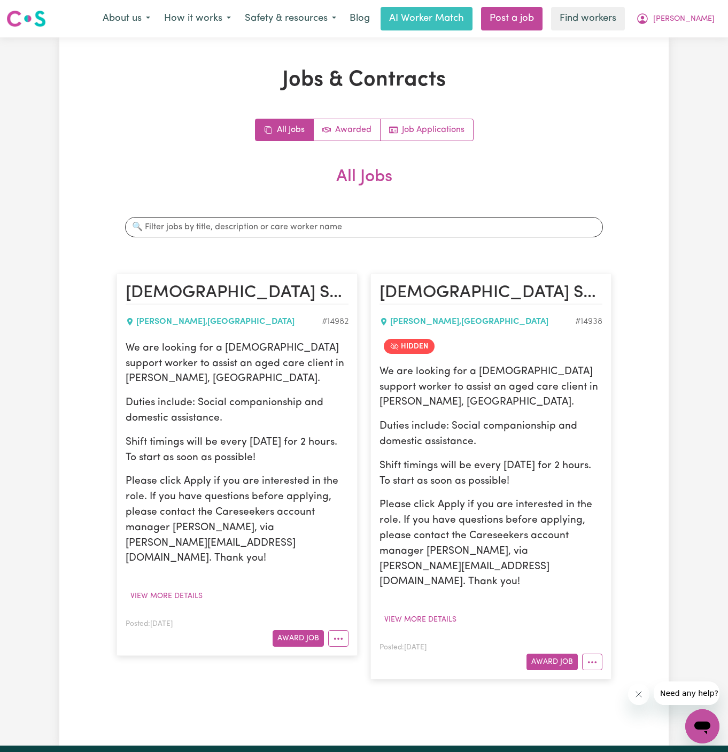
click at [297, 615] on article "Female Support Worker Needed In Dean Park, NSW DEAN PARK , New South Wales # 14…" at bounding box center [237, 465] width 241 height 382
click at [305, 630] on button "Award Job" at bounding box center [298, 638] width 51 height 17
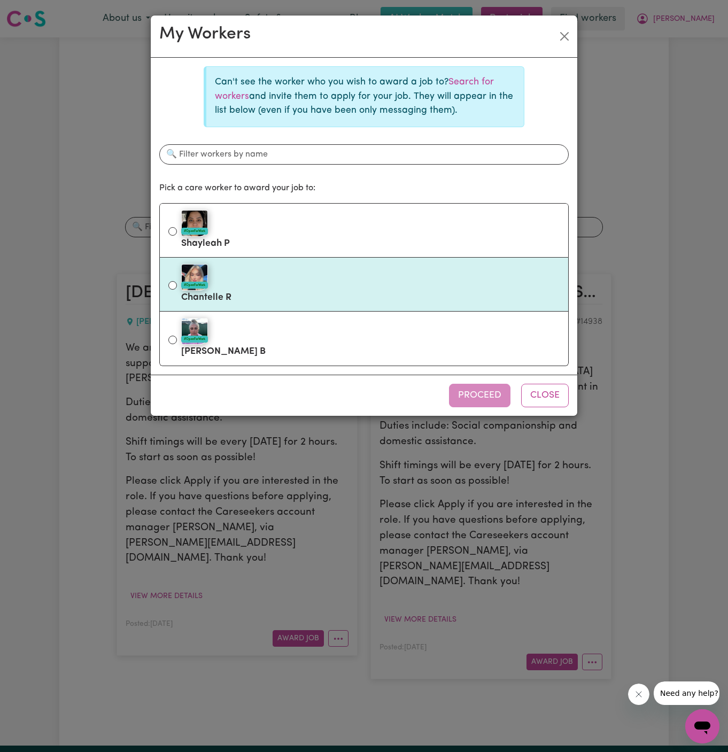
click at [284, 278] on div "#OpenForWork" at bounding box center [370, 277] width 379 height 27
click at [177, 281] on input "#OpenForWork Chantelle R" at bounding box center [172, 285] width 9 height 9
radio input "true"
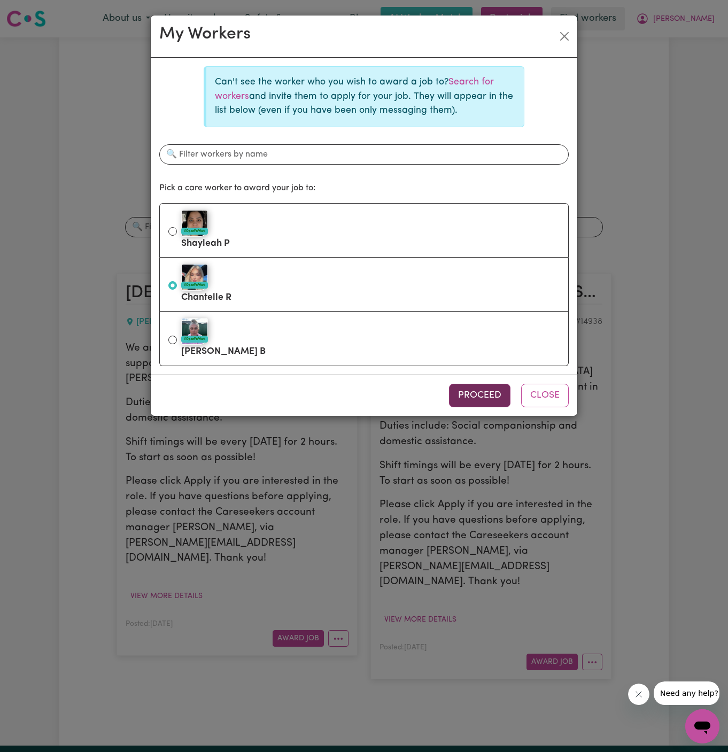
click at [473, 390] on button "Proceed" at bounding box center [479, 396] width 61 height 24
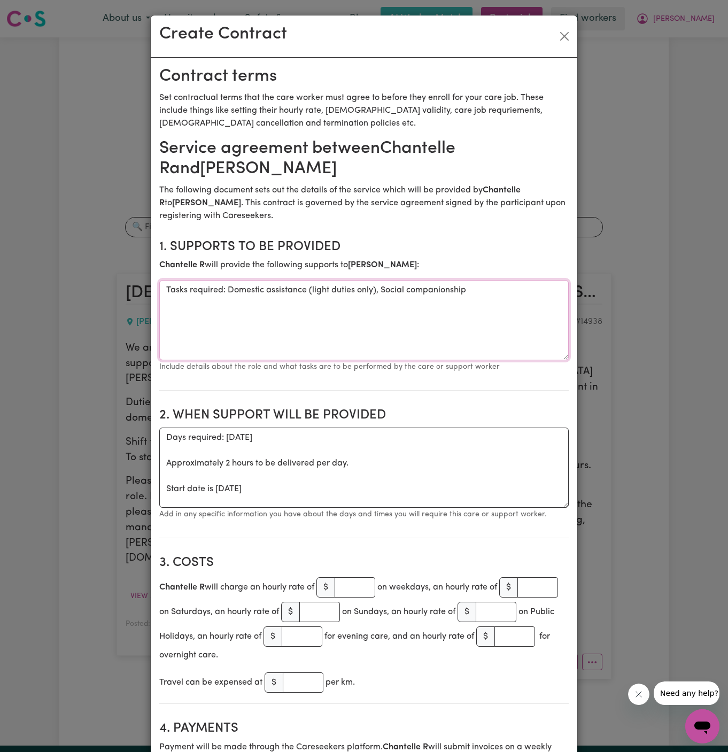
click at [286, 297] on textarea "Tasks required: Domestic assistance (light duties only), Social companionship" at bounding box center [364, 320] width 410 height 80
drag, startPoint x: 227, startPoint y: 289, endPoint x: 70, endPoint y: 305, distance: 158.0
click at [70, 305] on div "Create Contract Contract terms Set contractual terms that the care worker must …" at bounding box center [364, 376] width 728 height 752
click at [242, 329] on textarea "Tasks required: Domestic assistance (light duties only), Social companionship" at bounding box center [364, 320] width 410 height 80
drag, startPoint x: 228, startPoint y: 290, endPoint x: 109, endPoint y: 290, distance: 119.8
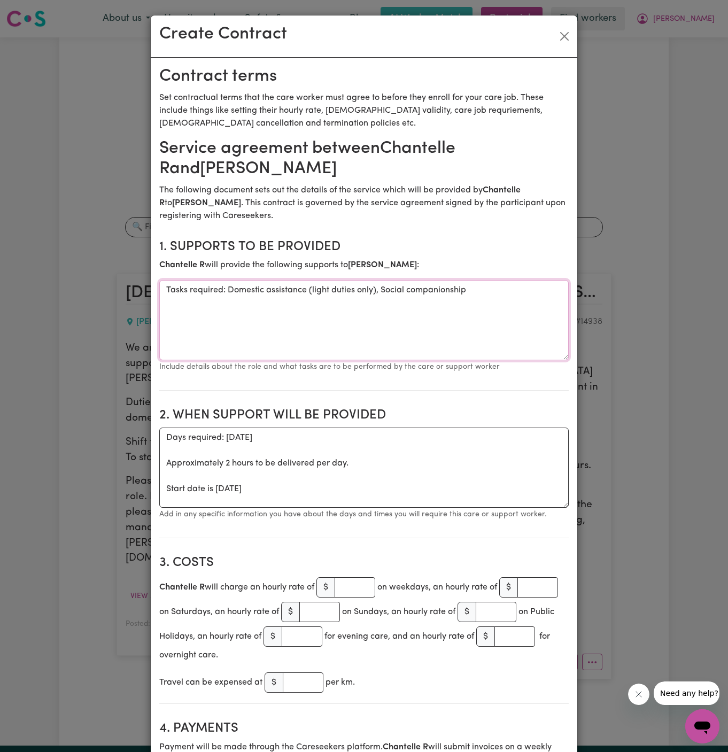
click at [109, 290] on div "Create Contract Contract terms Set contractual terms that the care worker must …" at bounding box center [364, 376] width 728 height 752
type textarea "Domestic assistance (light duties only), Social companionship"
drag, startPoint x: 166, startPoint y: 489, endPoint x: 159, endPoint y: 437, distance: 52.9
click at [159, 437] on textarea "Days required: tuesday Approximately 2 hours to be delivered per day. Start dat…" at bounding box center [364, 468] width 410 height 80
click at [272, 452] on textarea "Start date is Tuesday 2 September 2025" at bounding box center [364, 468] width 410 height 80
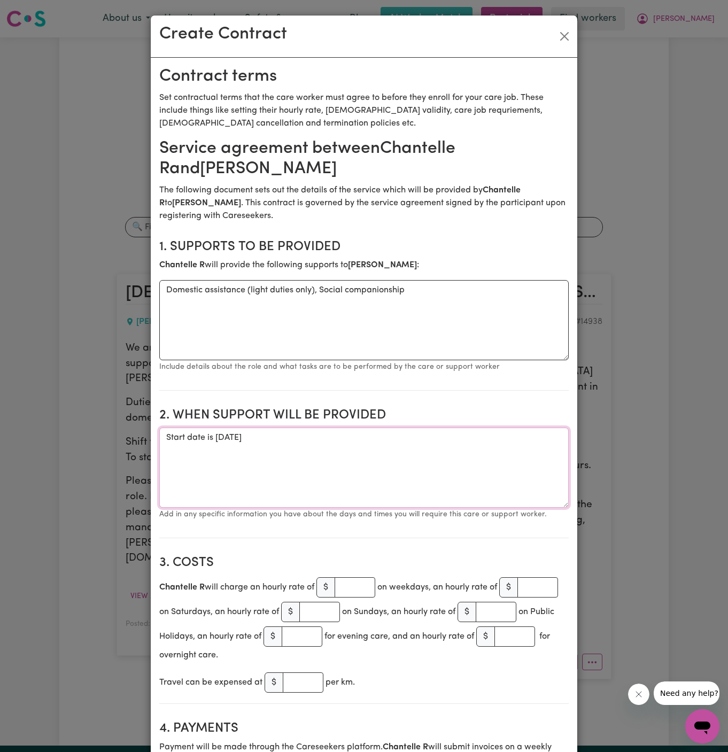
click at [318, 446] on textarea "Start date is Tuesday 2 September 2025" at bounding box center [364, 468] width 410 height 80
click at [334, 442] on textarea "Start date is Tuesday 2 September 2025" at bounding box center [364, 468] width 410 height 80
click at [429, 437] on textarea "Start date is Tuesday 2 September 2025" at bounding box center [364, 468] width 410 height 80
paste textarea "12:30-2:30pm"
click at [366, 432] on textarea "Start date is Tuesday 2 September 2025 from 12:30-2:30pm" at bounding box center [364, 468] width 410 height 80
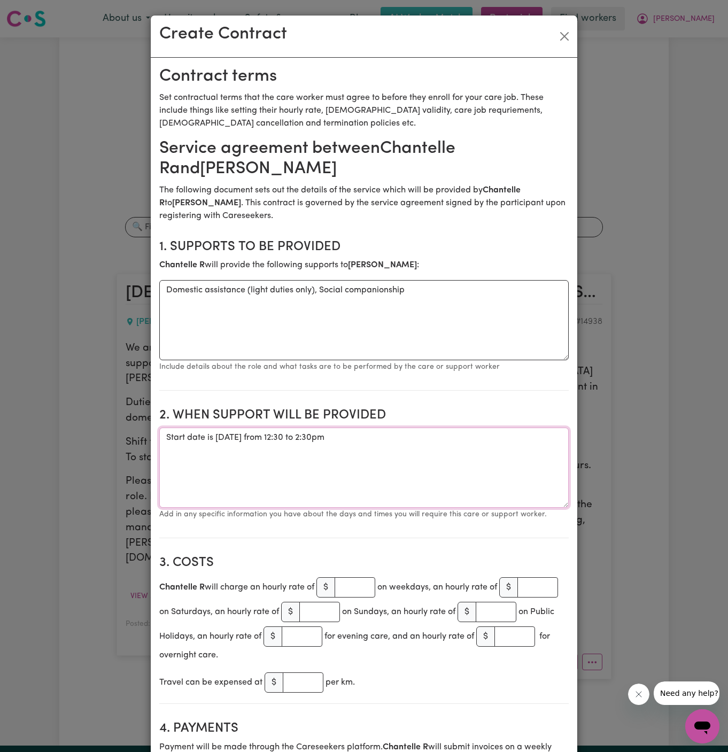
click at [226, 443] on textarea "Start date is Tuesday 2 September 2025 from 12:30 to 2:30pm" at bounding box center [364, 468] width 410 height 80
type textarea "Start date is Tuesday, 2 September 2025 from 12:30 to 2:30pm"
click at [567, 40] on button "Close" at bounding box center [564, 36] width 17 height 17
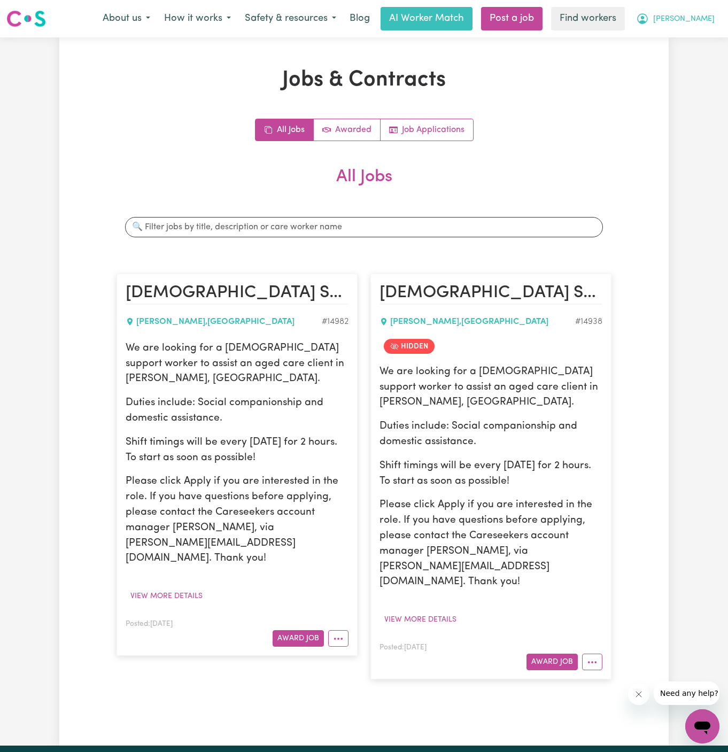
click at [705, 20] on span "[PERSON_NAME]" at bounding box center [683, 19] width 61 height 12
click at [702, 37] on link "My Dashboard" at bounding box center [679, 42] width 84 height 20
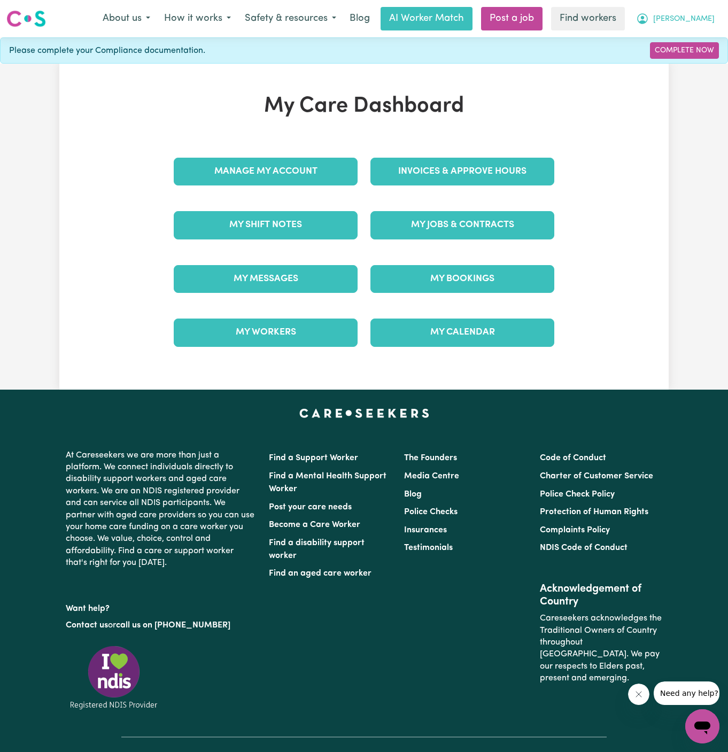
click at [705, 19] on span "[PERSON_NAME]" at bounding box center [683, 19] width 61 height 12
click at [676, 61] on link "Logout" at bounding box center [679, 61] width 84 height 20
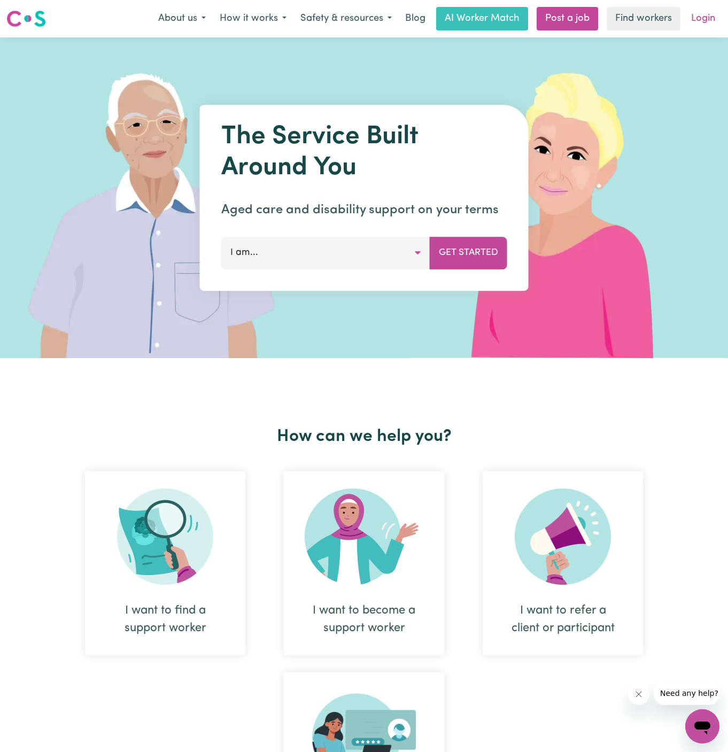
click at [705, 14] on link "Login" at bounding box center [703, 19] width 37 height 24
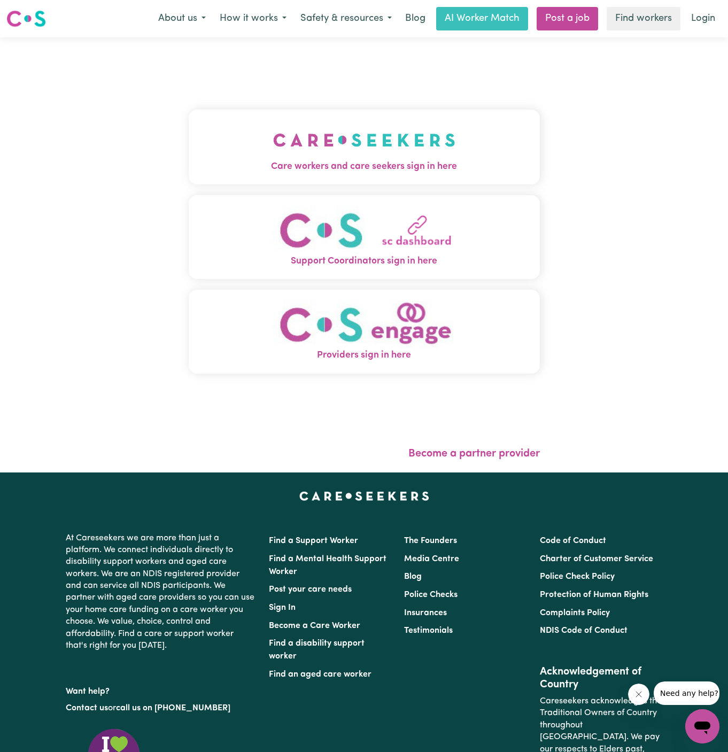
click at [273, 155] on img "Care workers and care seekers sign in here" at bounding box center [364, 140] width 182 height 40
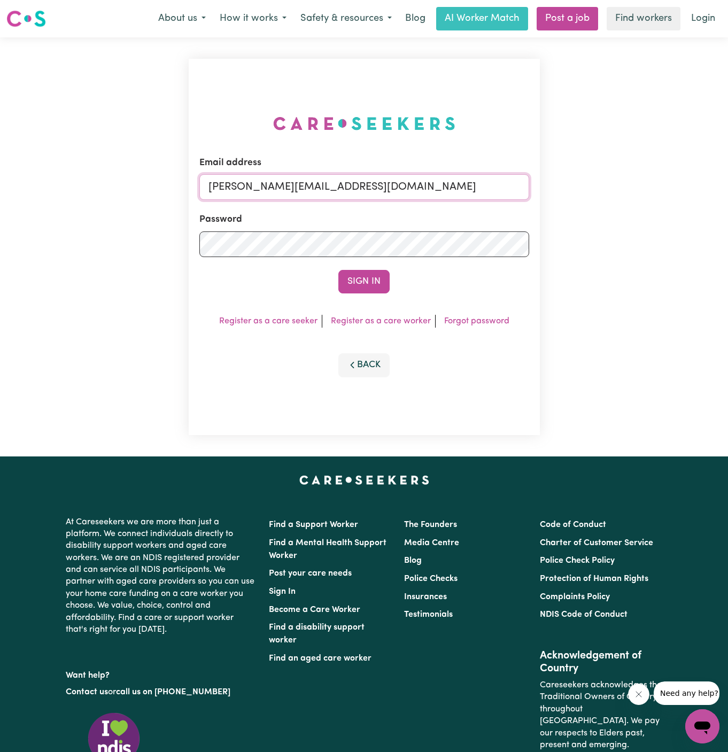
click at [384, 184] on input "[PERSON_NAME][EMAIL_ADDRESS][DOMAIN_NAME]" at bounding box center [364, 187] width 330 height 26
drag, startPoint x: 265, startPoint y: 189, endPoint x: 547, endPoint y: 190, distance: 282.3
click at [547, 190] on div "Email address superuser~[EMAIL_ADDRESS][DOMAIN_NAME] Password Sign In Register …" at bounding box center [364, 246] width 728 height 419
type input "superuser~VartouhieGharibianRosieYS@careseekers.com.au"
click at [382, 298] on div "Email address superuser~VartouhieGharibianRosieYS@careseekers.com.au Password S…" at bounding box center [364, 247] width 351 height 376
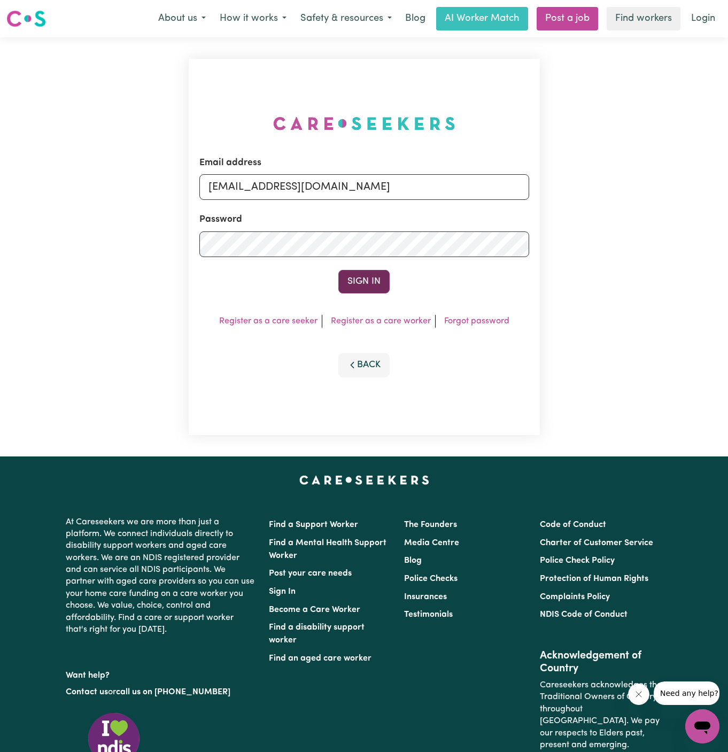
click at [373, 281] on button "Sign In" at bounding box center [363, 282] width 51 height 24
